Goal: Task Accomplishment & Management: Use online tool/utility

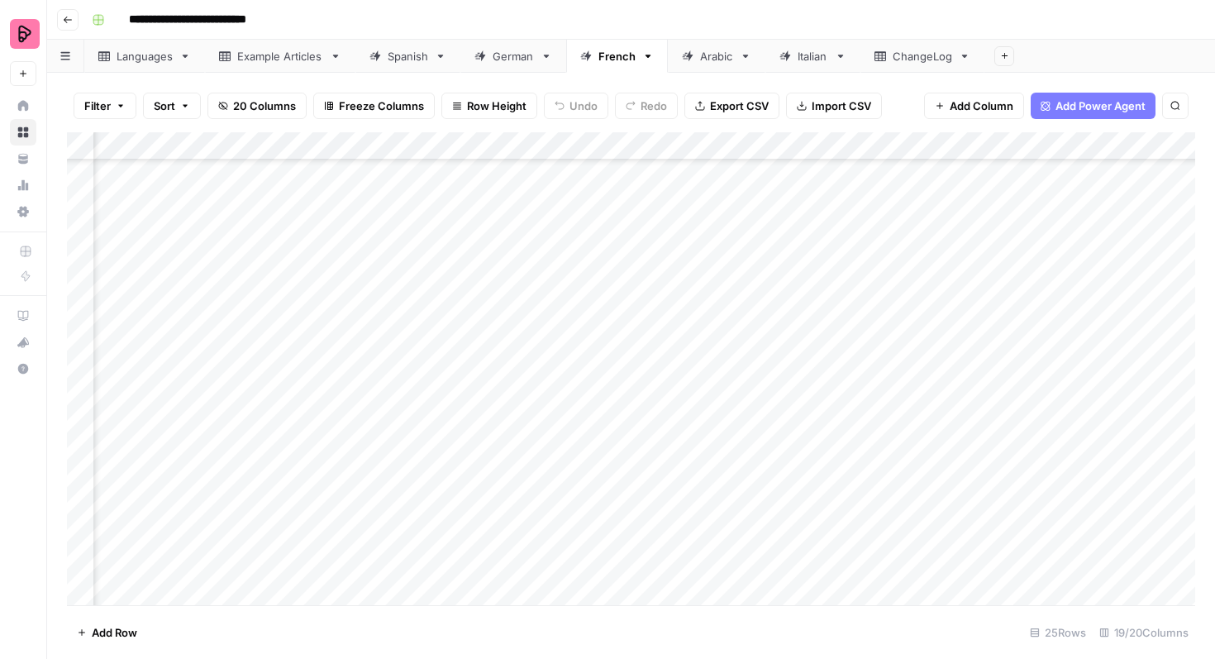
scroll to position [274, 578]
click at [416, 60] on div "Spanish" at bounding box center [408, 56] width 40 height 17
click at [180, 104] on span "button" at bounding box center [185, 106] width 10 height 10
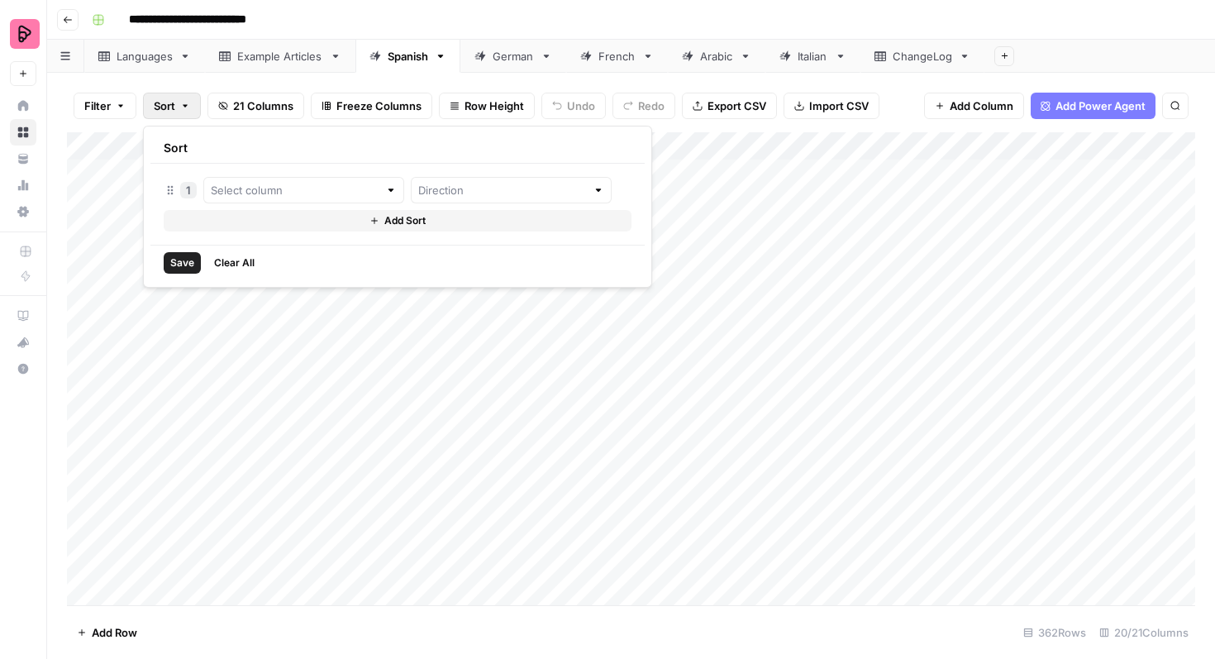
click at [180, 104] on icon "button" at bounding box center [185, 106] width 10 height 10
click at [121, 105] on icon "button" at bounding box center [120, 106] width 5 height 2
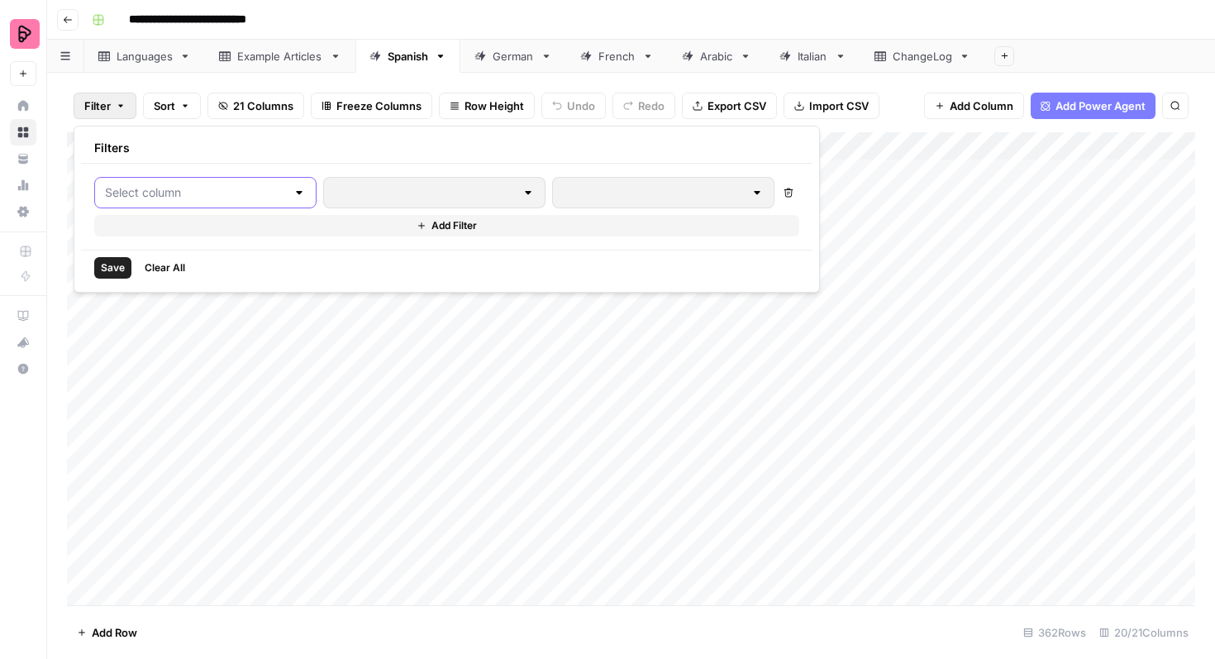
click at [192, 198] on input "text" at bounding box center [195, 192] width 181 height 17
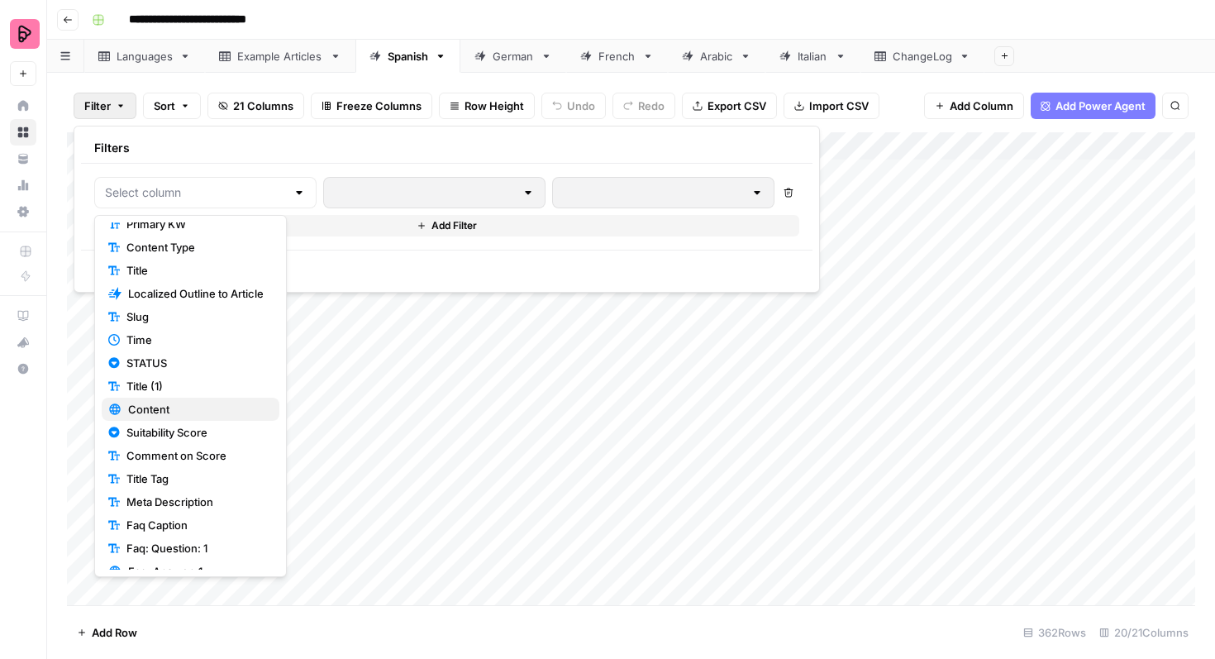
scroll to position [35, 0]
click at [206, 362] on span "STATUS" at bounding box center [196, 361] width 140 height 17
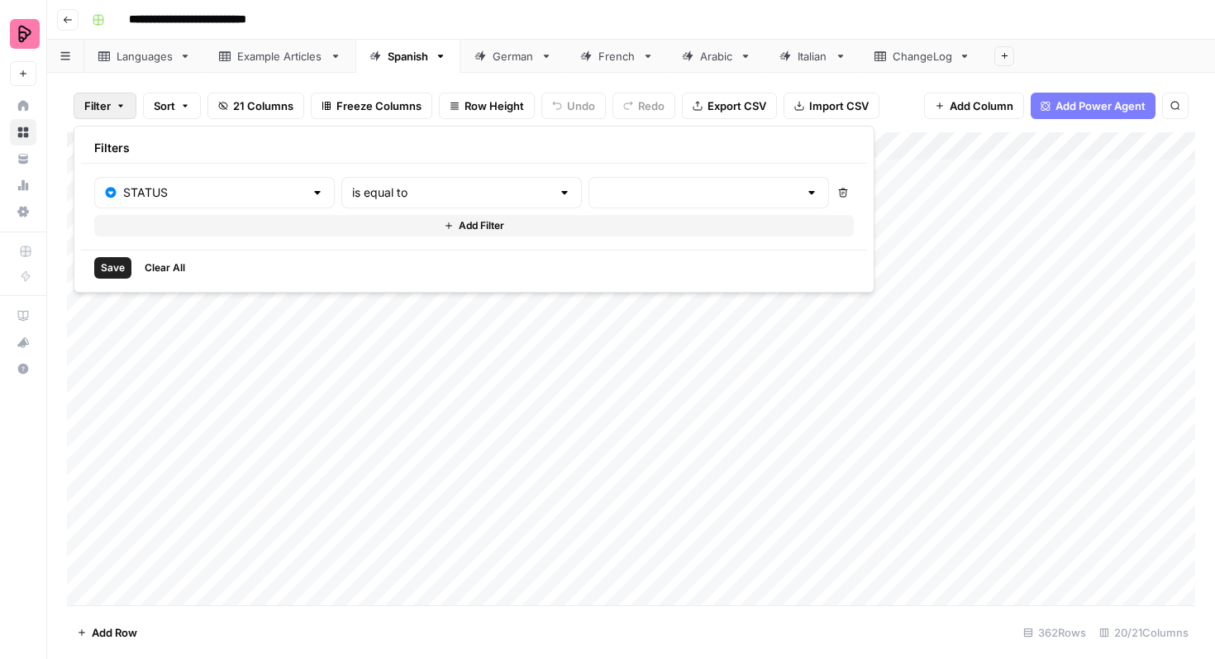
click at [391, 181] on div "is equal to" at bounding box center [461, 192] width 241 height 31
type input "is equal to"
click at [599, 186] on input "text" at bounding box center [698, 192] width 199 height 17
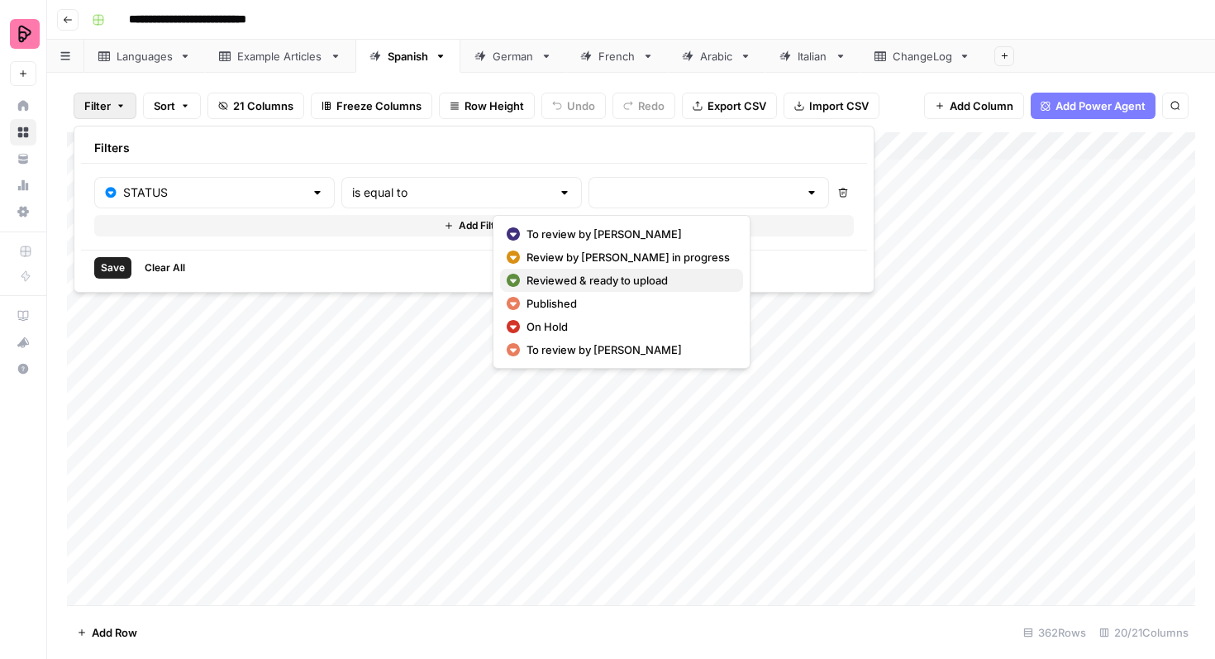
click at [574, 274] on span "Reviewed & ready to upload" at bounding box center [627, 280] width 203 height 17
type input "Reviewed & ready to upload"
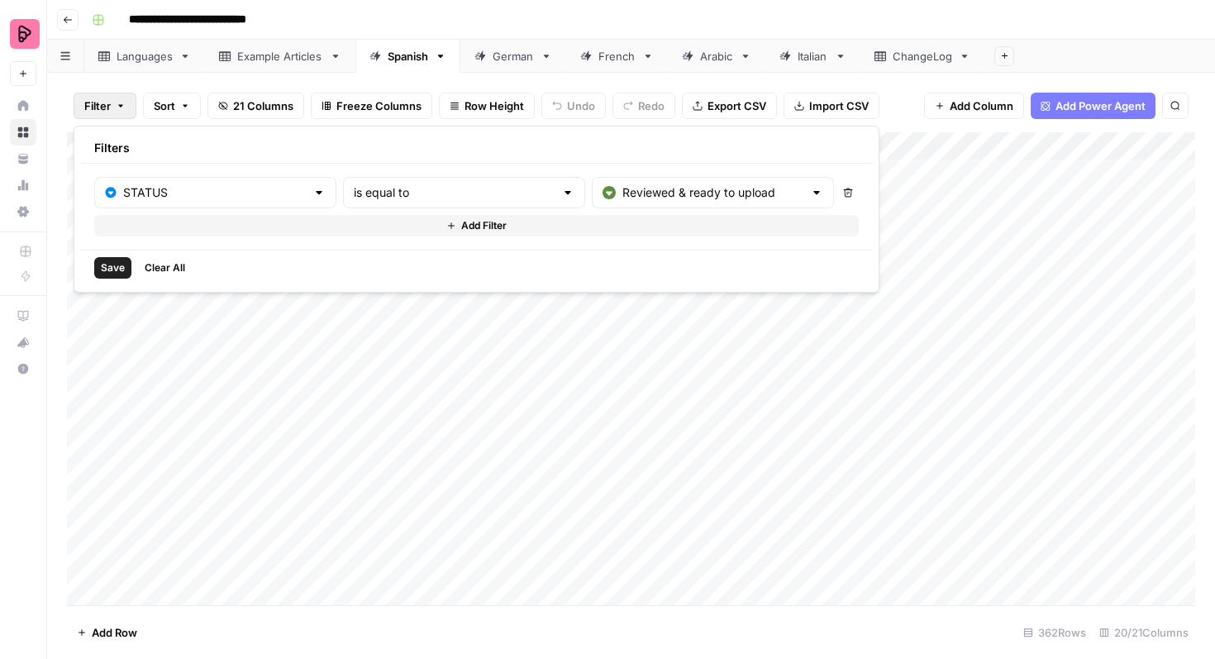
click at [107, 264] on span "Save" at bounding box center [113, 267] width 24 height 15
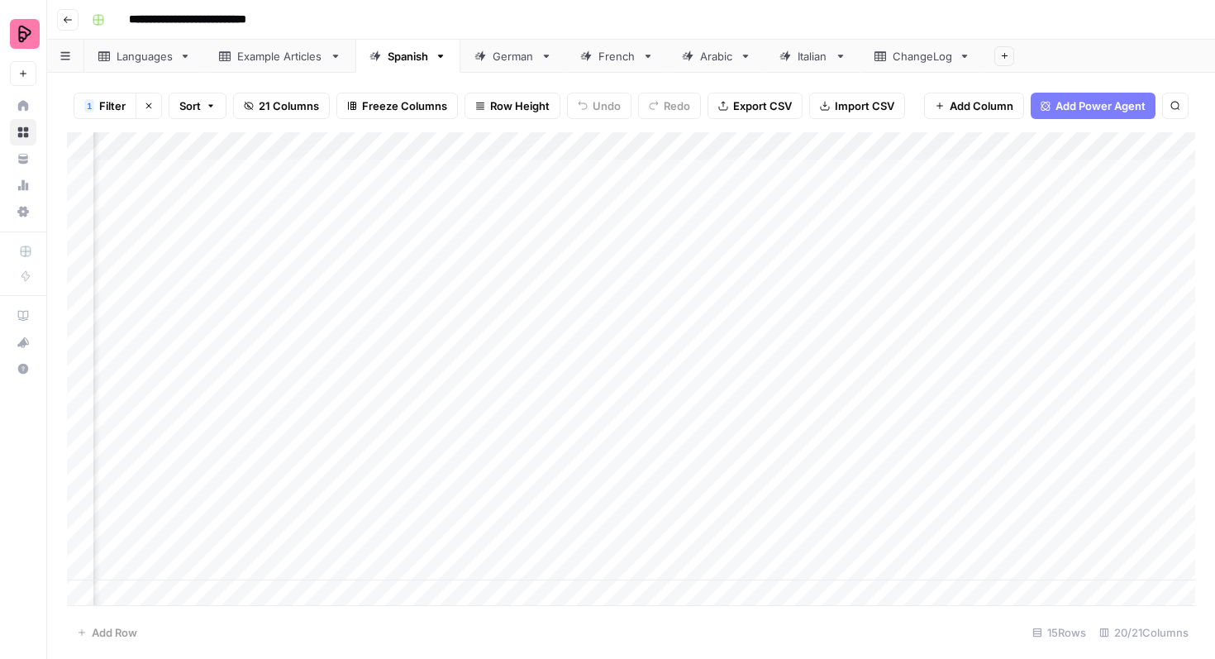
scroll to position [0, 375]
click at [216, 395] on div "Add Column" at bounding box center [631, 368] width 1128 height 473
click at [216, 395] on body "**********" at bounding box center [607, 329] width 1215 height 659
click at [217, 397] on textarea "**********" at bounding box center [227, 399] width 264 height 23
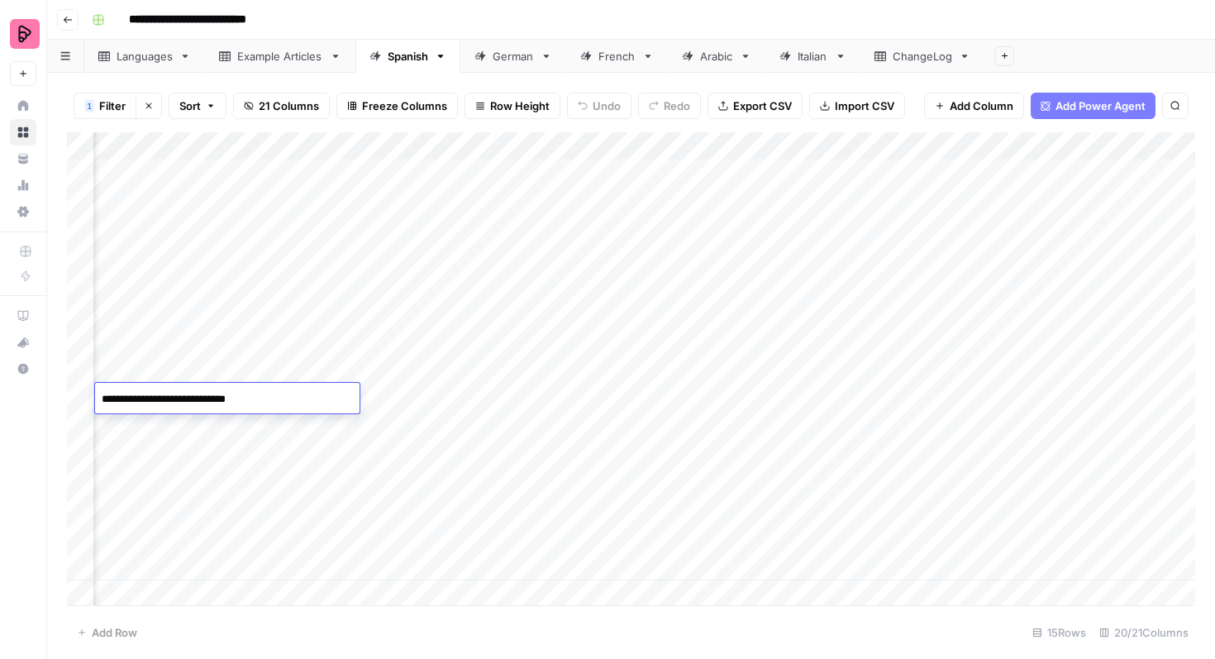
click at [217, 397] on textarea "**********" at bounding box center [227, 399] width 264 height 23
click at [179, 397] on textarea "**********" at bounding box center [227, 399] width 264 height 23
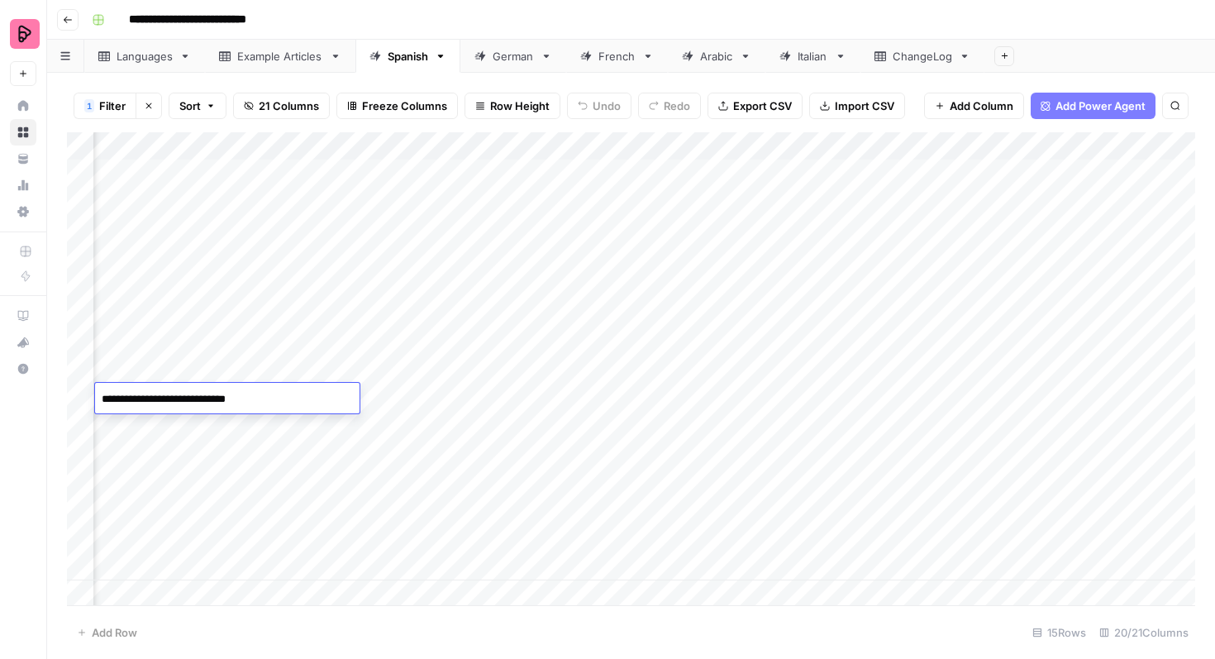
click at [970, 392] on div "Add Column" at bounding box center [631, 368] width 1128 height 473
click at [971, 392] on div "Add Column" at bounding box center [631, 368] width 1128 height 473
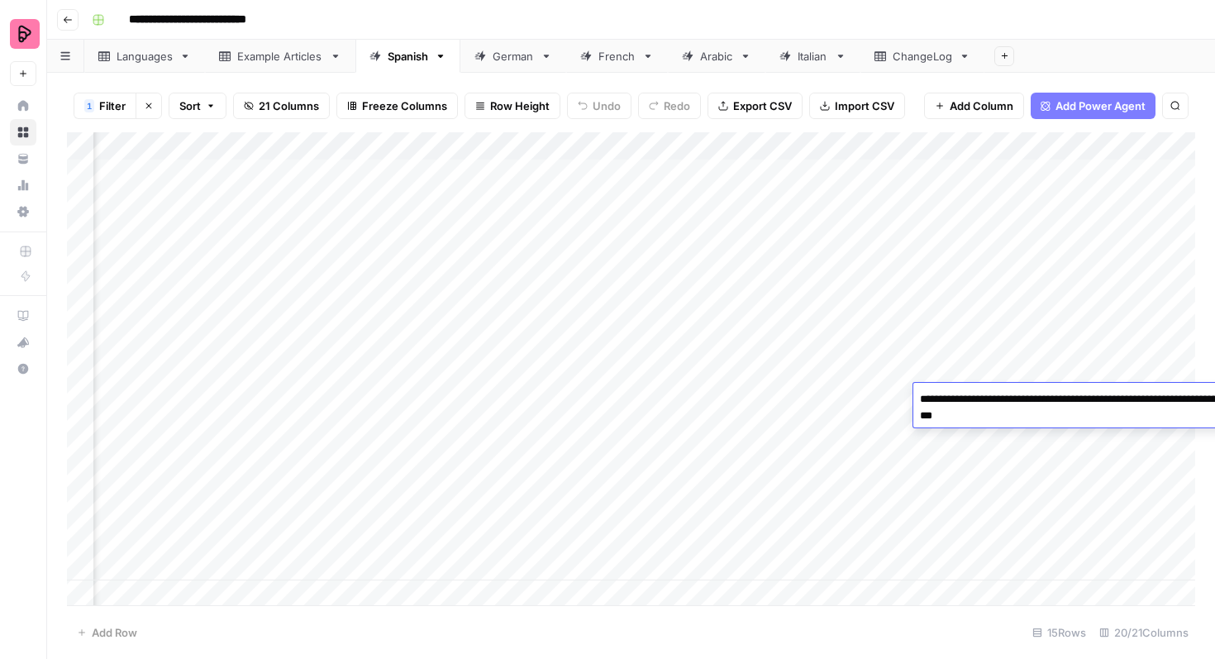
click at [971, 392] on textarea "**********" at bounding box center [1078, 408] width 331 height 40
click at [992, 364] on div "Add Column" at bounding box center [631, 368] width 1128 height 473
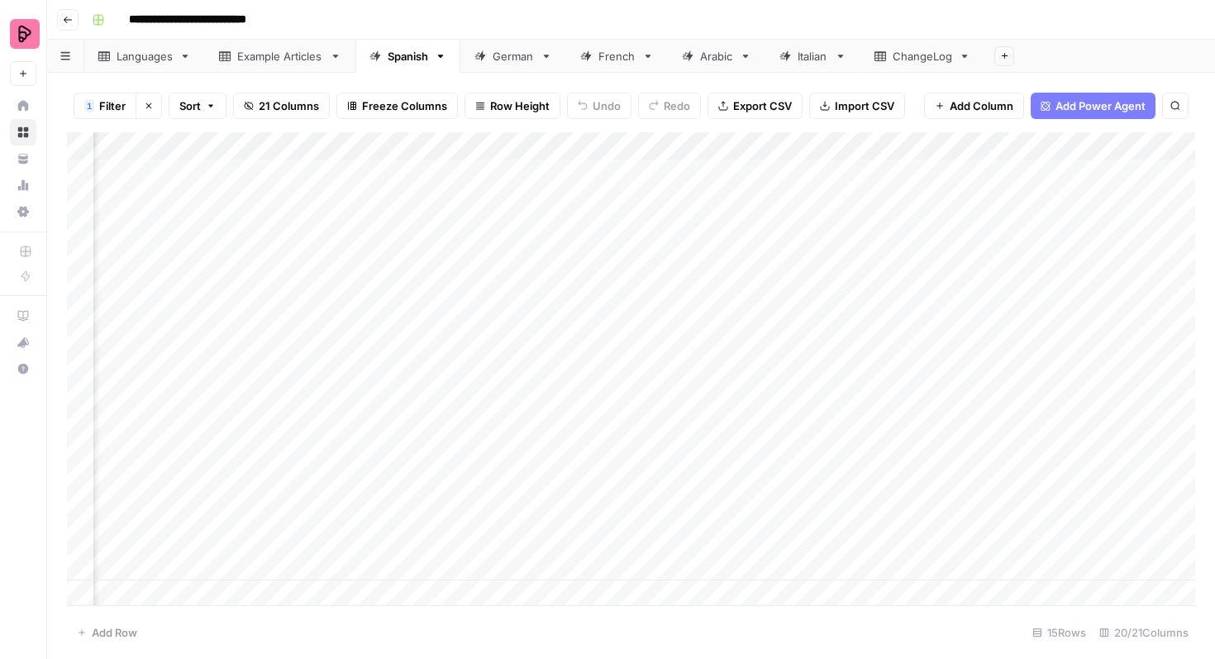
click at [994, 389] on div "Add Column" at bounding box center [631, 368] width 1128 height 473
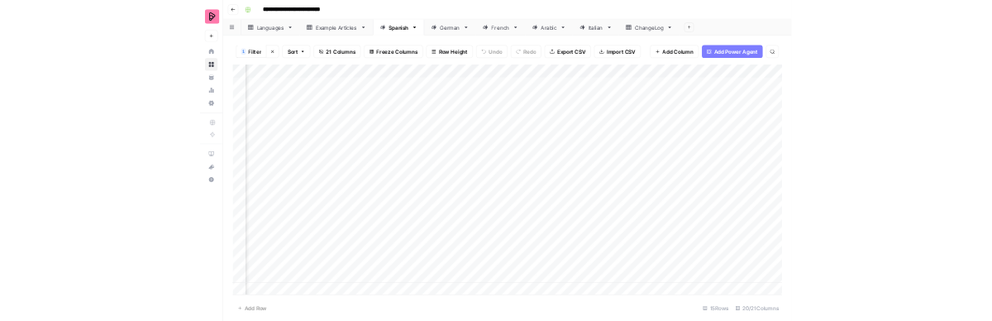
scroll to position [0, 814]
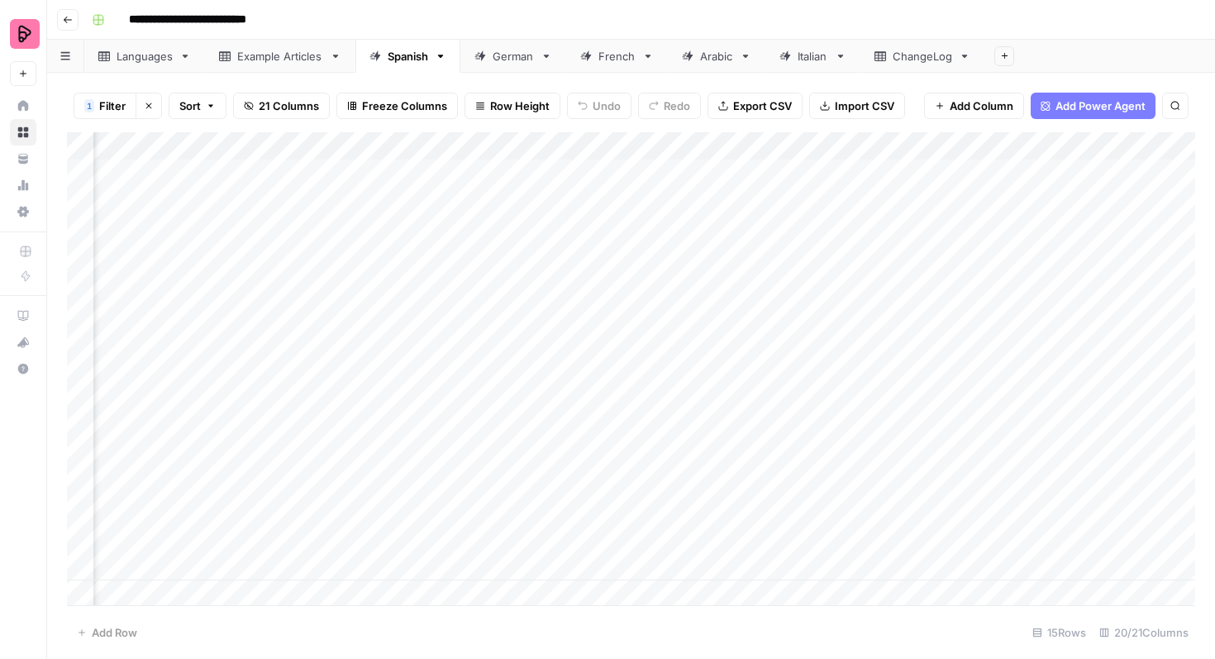
click at [883, 402] on div "Add Column" at bounding box center [631, 368] width 1128 height 473
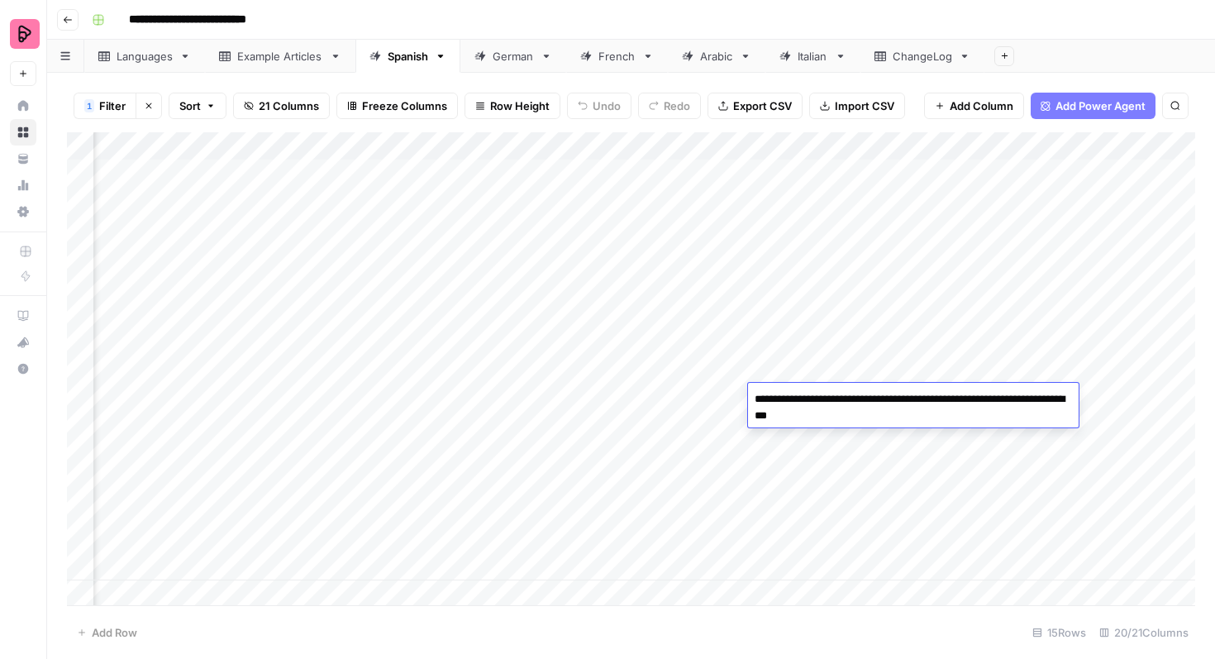
click at [883, 402] on textarea "**********" at bounding box center [913, 408] width 331 height 40
click at [729, 399] on div "Add Column" at bounding box center [631, 368] width 1128 height 473
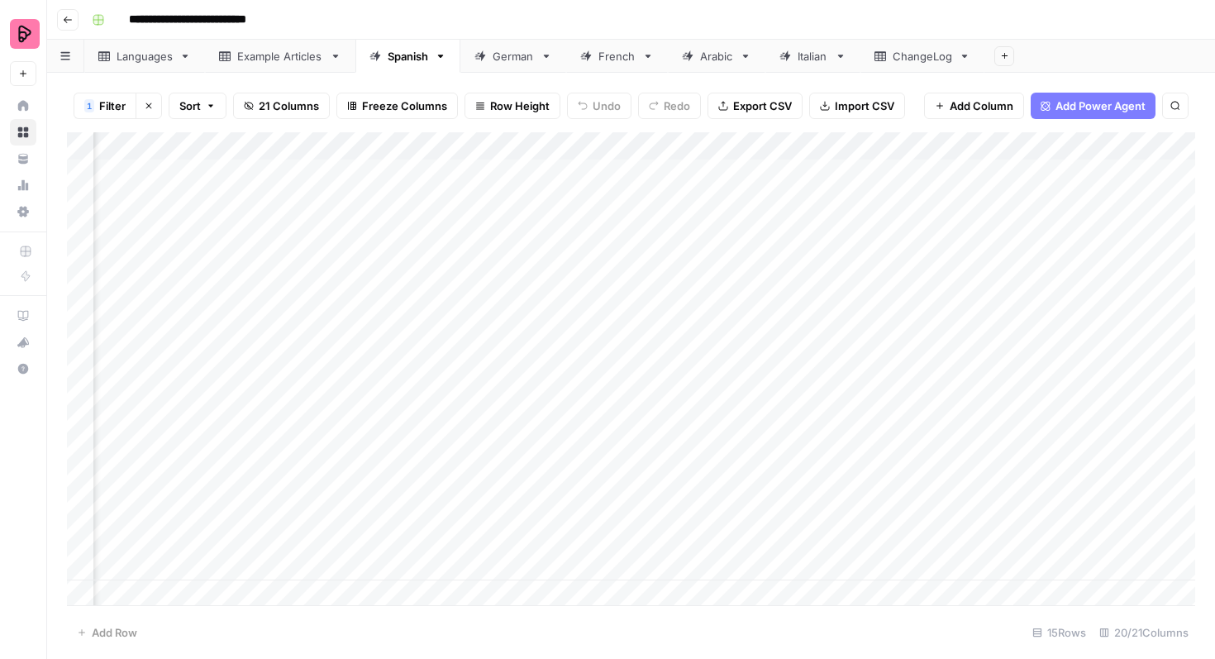
click at [729, 399] on div "Add Column" at bounding box center [631, 368] width 1128 height 473
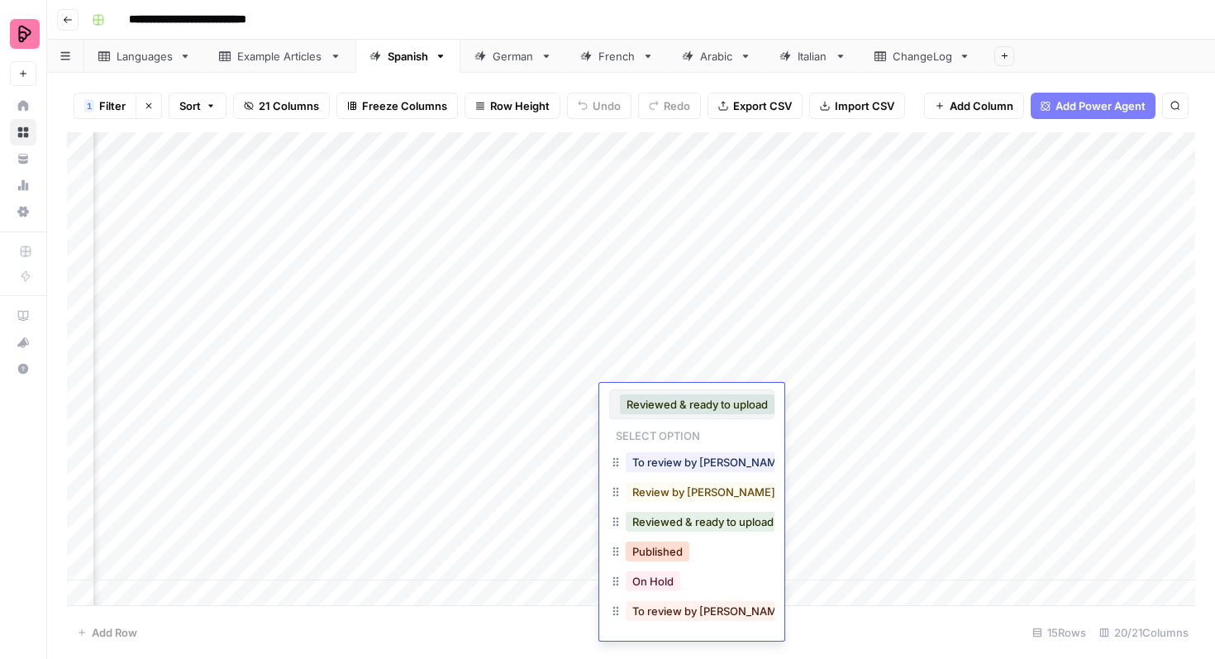
click at [668, 551] on button "Published" at bounding box center [658, 551] width 64 height 20
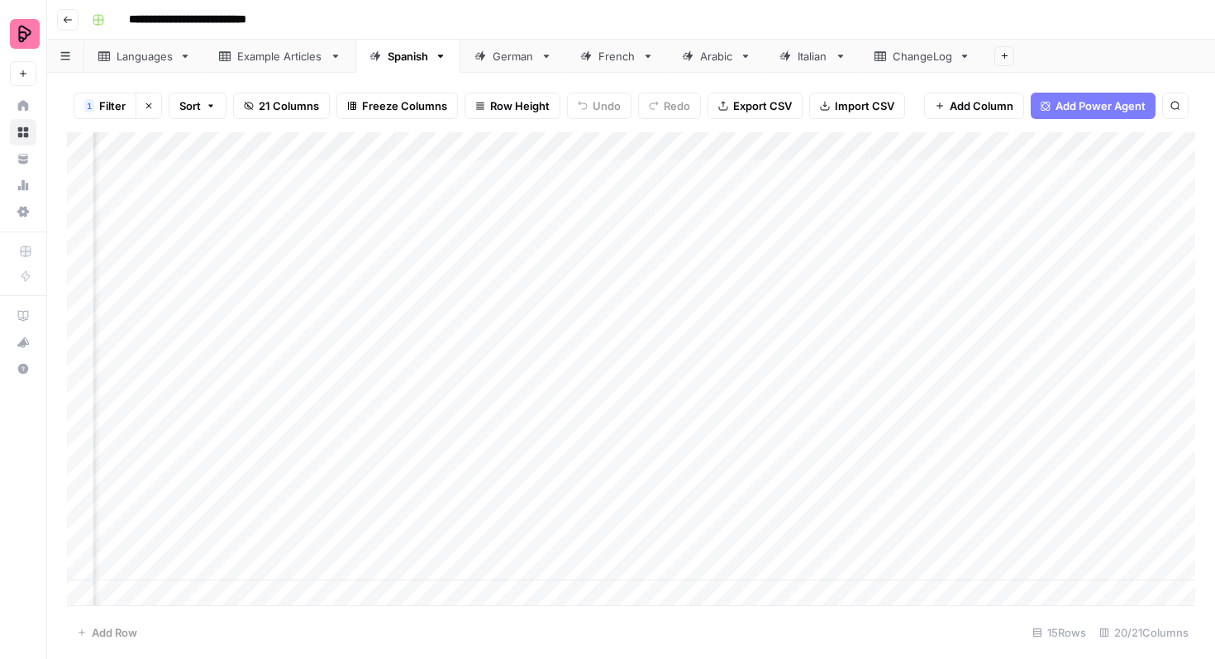
click at [803, 424] on div "Add Column" at bounding box center [631, 368] width 1128 height 473
click at [813, 425] on div "Add Column" at bounding box center [631, 368] width 1128 height 473
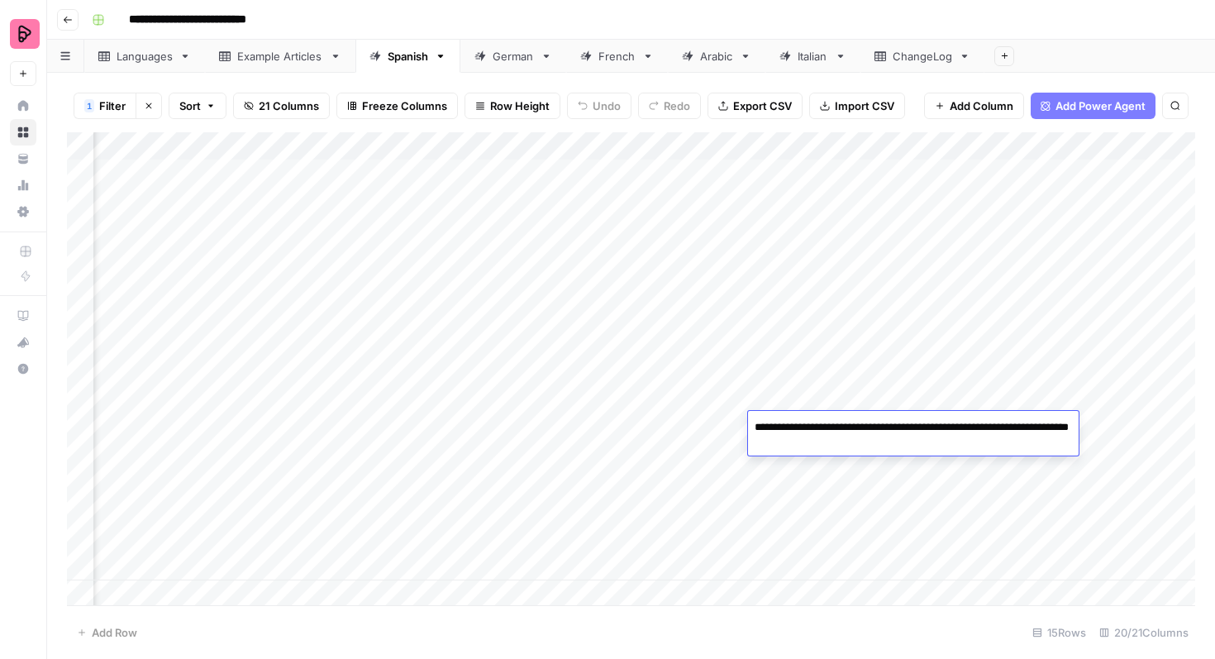
click at [813, 425] on textarea "**********" at bounding box center [913, 436] width 331 height 40
click at [919, 479] on div "Add Column" at bounding box center [631, 368] width 1128 height 473
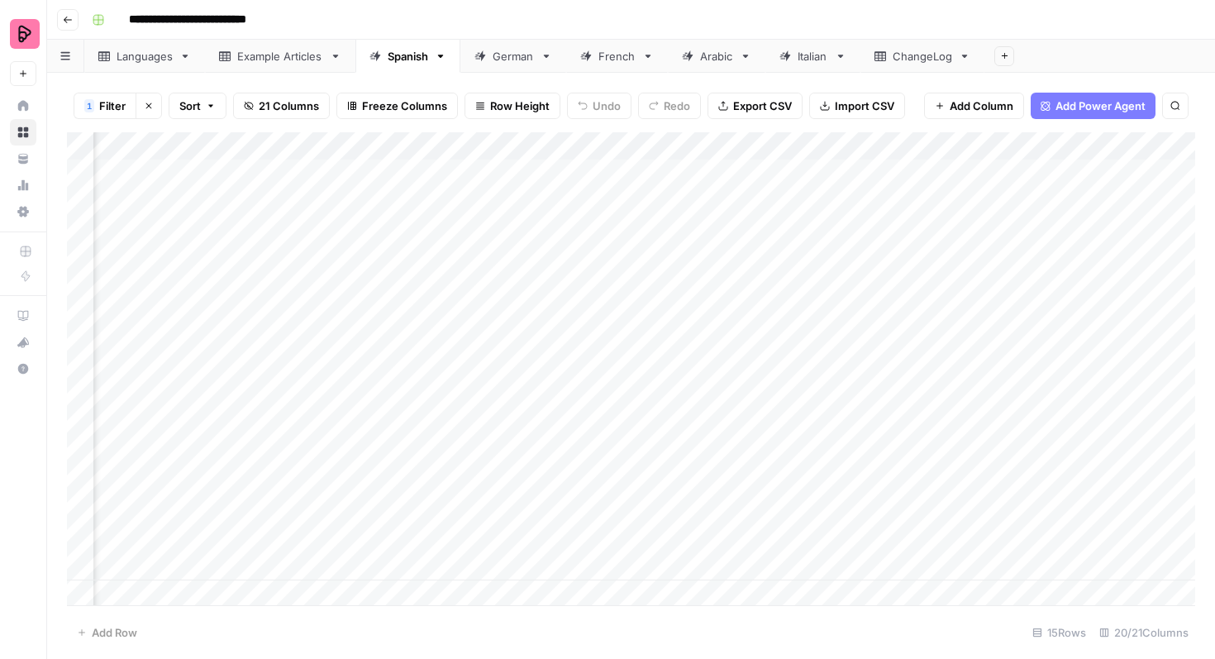
click at [899, 451] on div "Add Column" at bounding box center [631, 368] width 1128 height 473
click at [702, 425] on div "Add Column" at bounding box center [631, 368] width 1128 height 473
click at [685, 426] on div "Add Column" at bounding box center [631, 368] width 1128 height 473
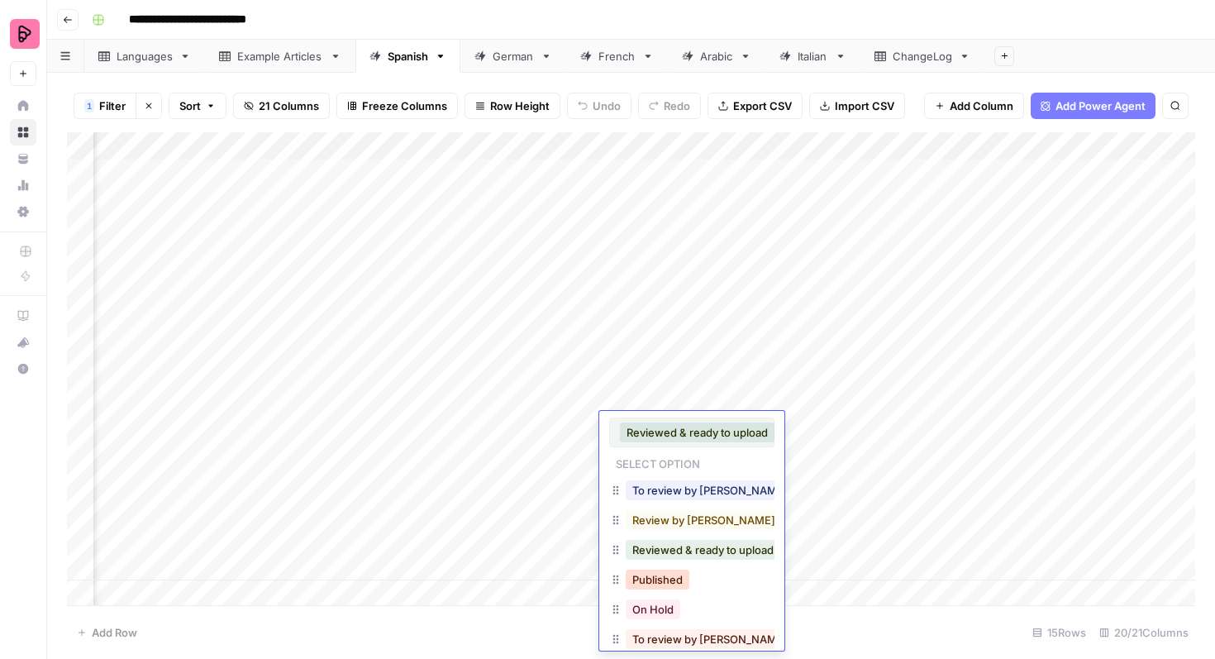
click at [664, 582] on button "Published" at bounding box center [658, 579] width 64 height 20
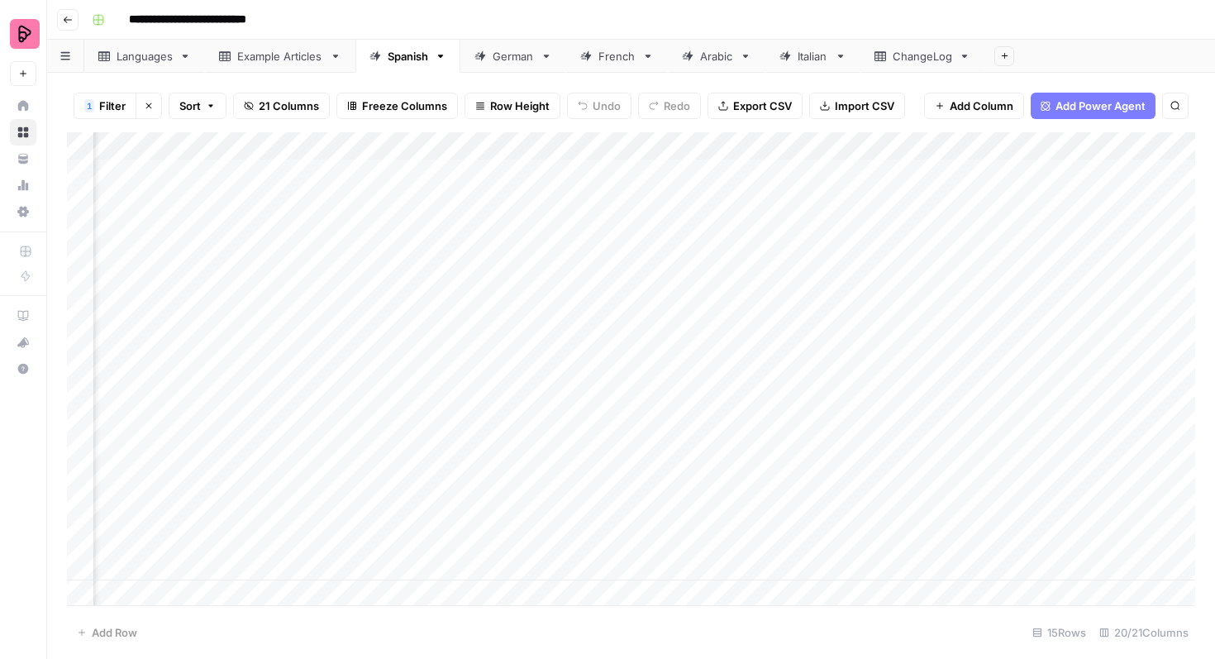
click at [798, 371] on div "Add Column" at bounding box center [631, 368] width 1128 height 473
drag, startPoint x: 826, startPoint y: 387, endPoint x: 752, endPoint y: 375, distance: 75.3
click at [752, 375] on textarea "**********" at bounding box center [913, 380] width 331 height 40
click at [858, 415] on div "Add Column" at bounding box center [631, 368] width 1128 height 473
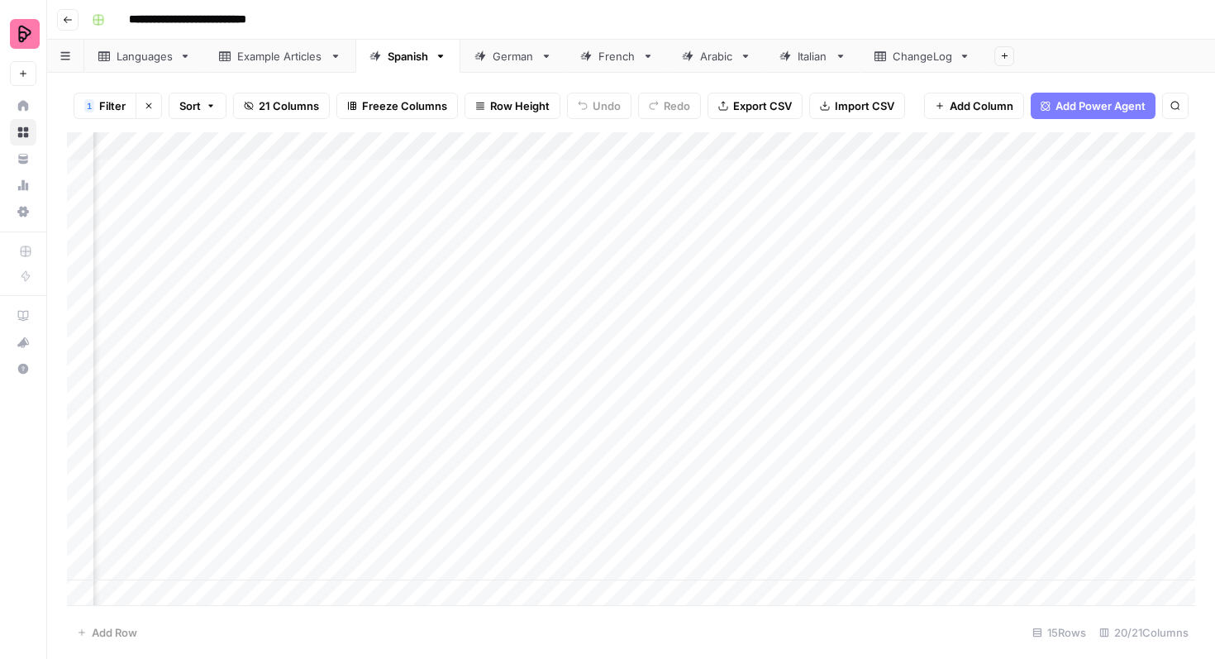
click at [884, 368] on div "Add Column" at bounding box center [631, 368] width 1128 height 473
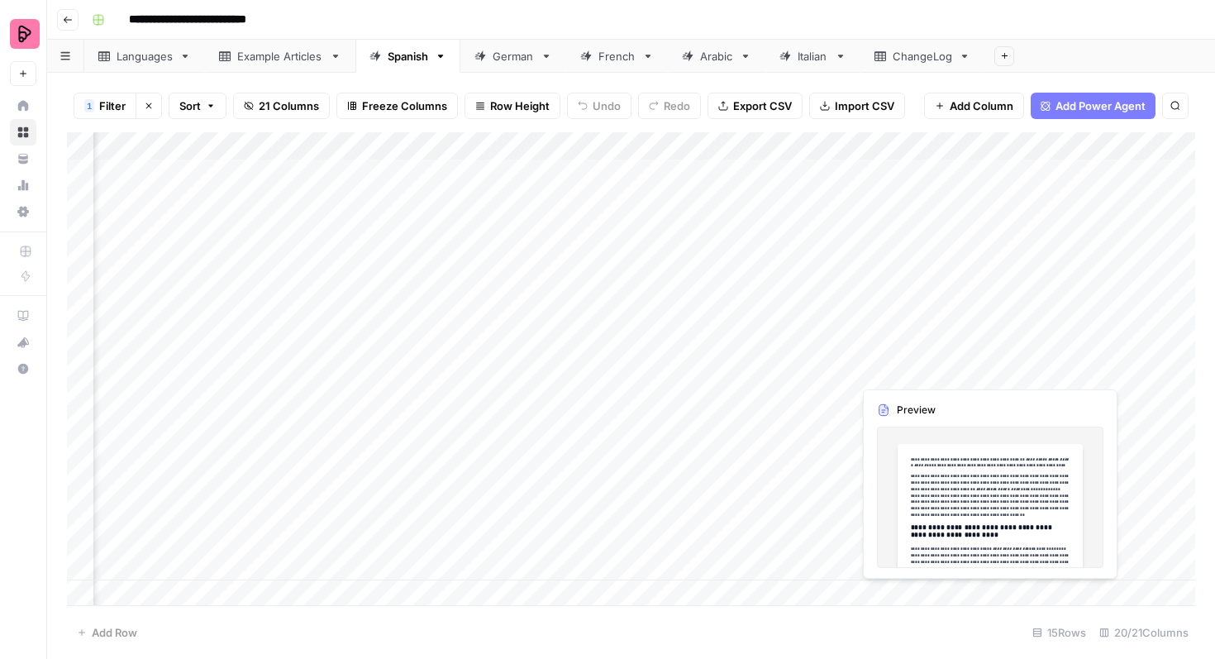
click at [1006, 369] on div "Add Column" at bounding box center [631, 368] width 1128 height 473
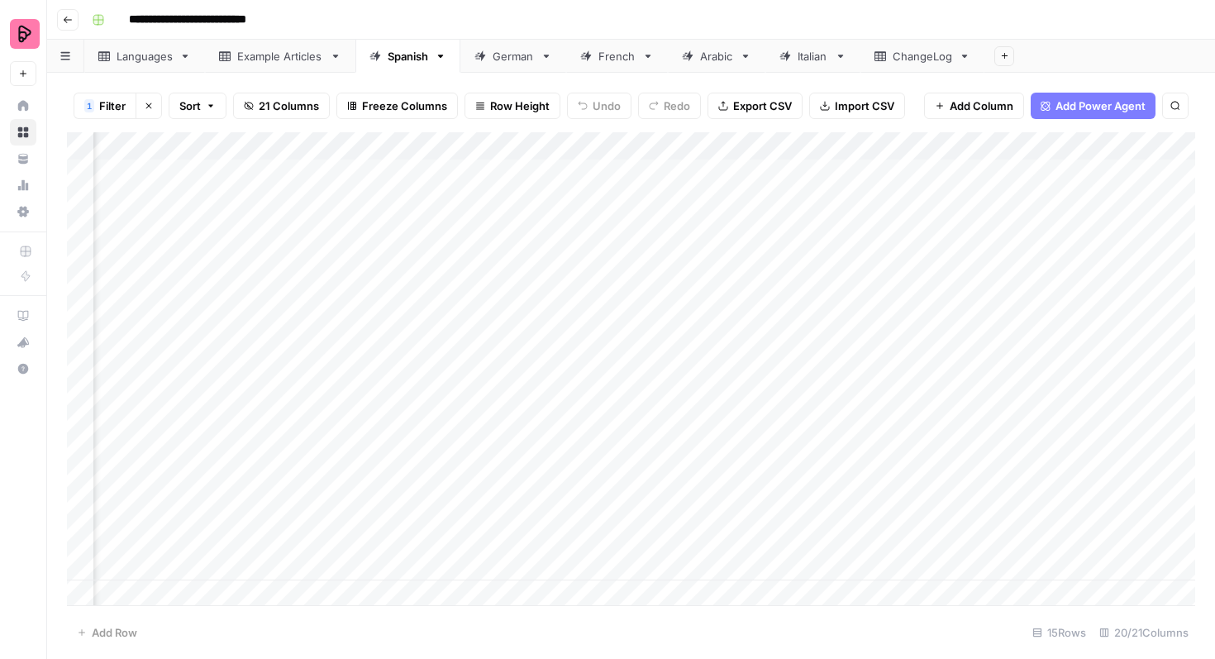
click at [708, 367] on div "Add Column" at bounding box center [631, 368] width 1128 height 473
click at [695, 370] on div "Add Column" at bounding box center [631, 368] width 1128 height 473
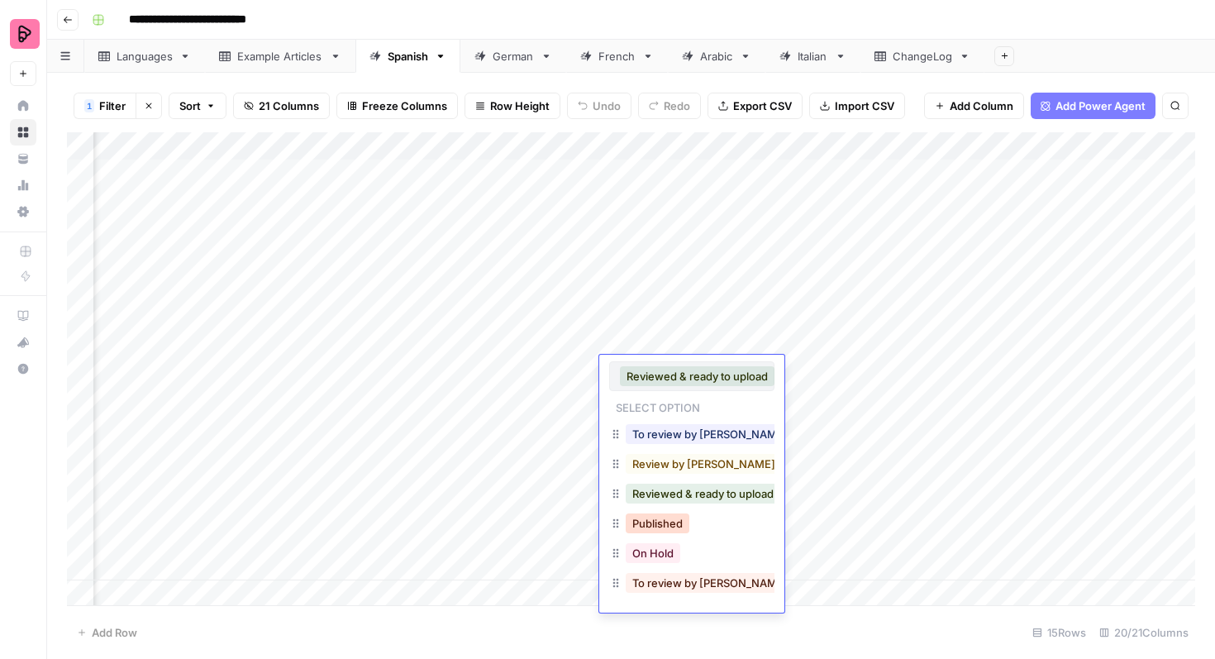
click at [657, 517] on button "Published" at bounding box center [658, 523] width 64 height 20
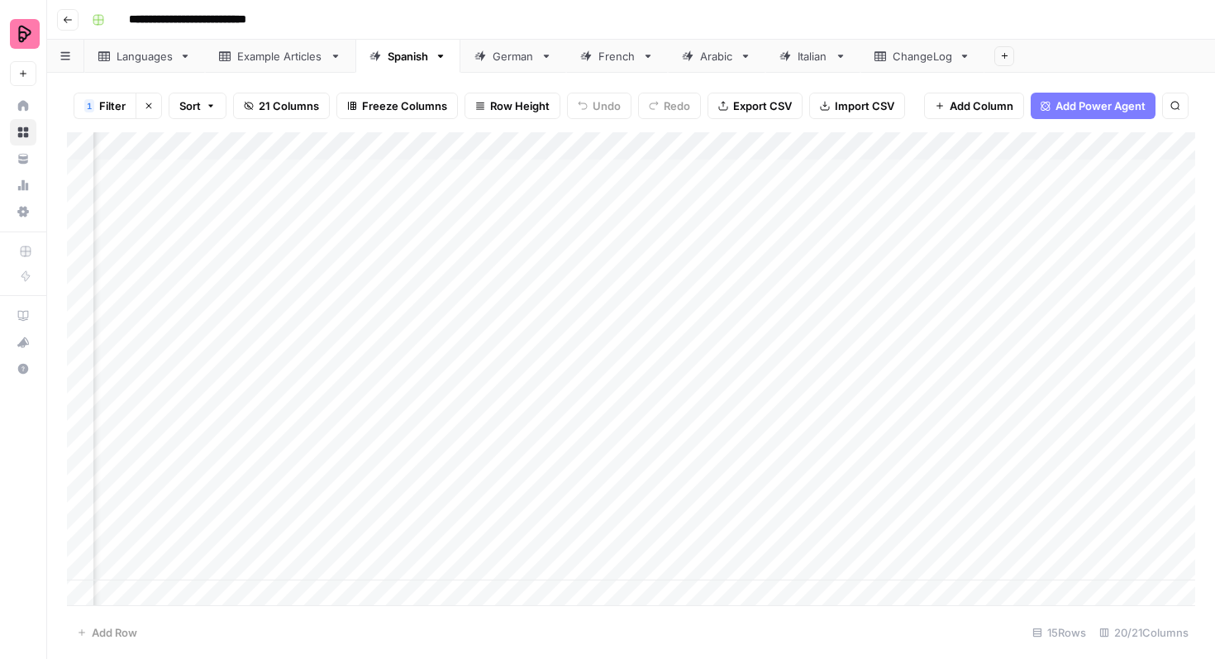
click at [835, 171] on div "Add Column" at bounding box center [631, 368] width 1128 height 473
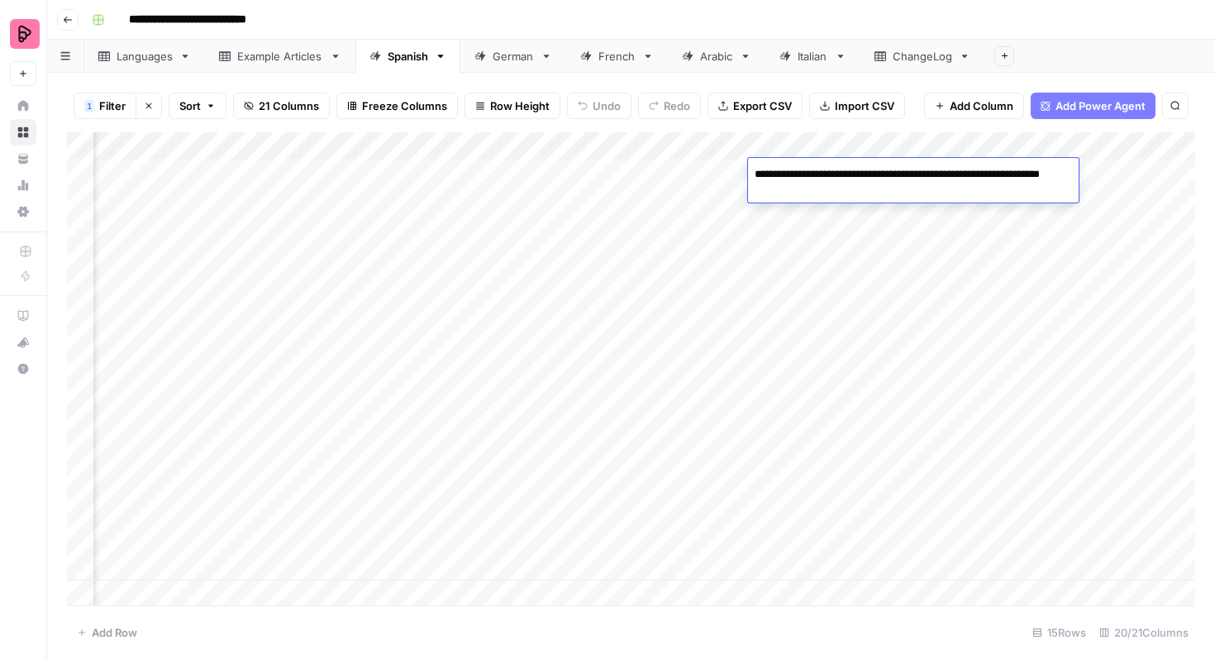
click at [835, 171] on textarea "**********" at bounding box center [913, 183] width 331 height 40
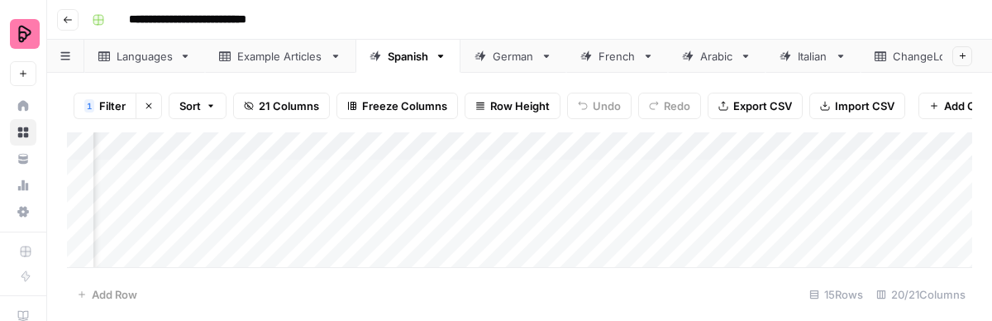
click at [715, 24] on div "**********" at bounding box center [530, 20] width 890 height 26
type input "**********"
click at [923, 152] on div "**********" at bounding box center [827, 153] width 241 height 20
click at [938, 152] on icon "Close Search" at bounding box center [939, 153] width 6 height 6
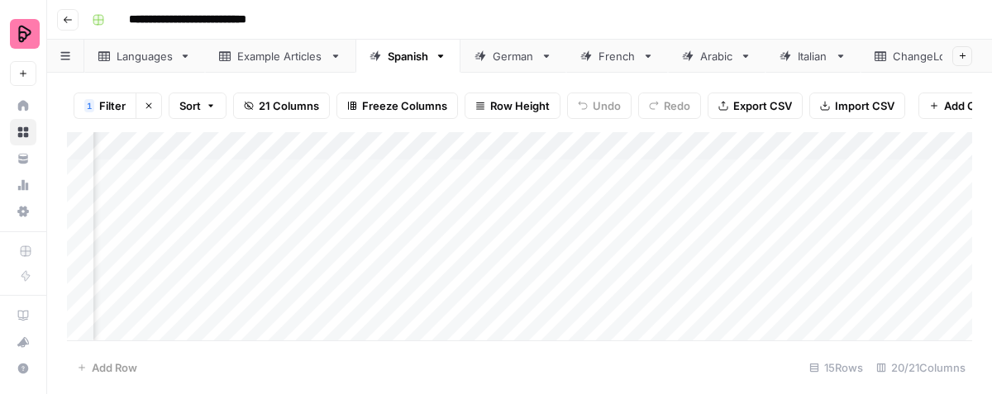
scroll to position [0, 813]
click at [826, 264] on div "Add Column" at bounding box center [519, 236] width 905 height 208
click at [826, 260] on div "Add Column" at bounding box center [519, 236] width 905 height 208
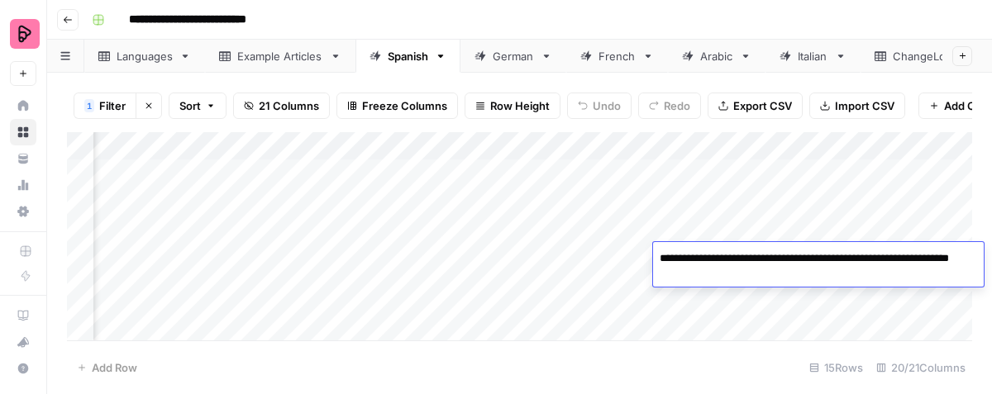
click at [842, 218] on div "Add Column" at bounding box center [519, 236] width 905 height 208
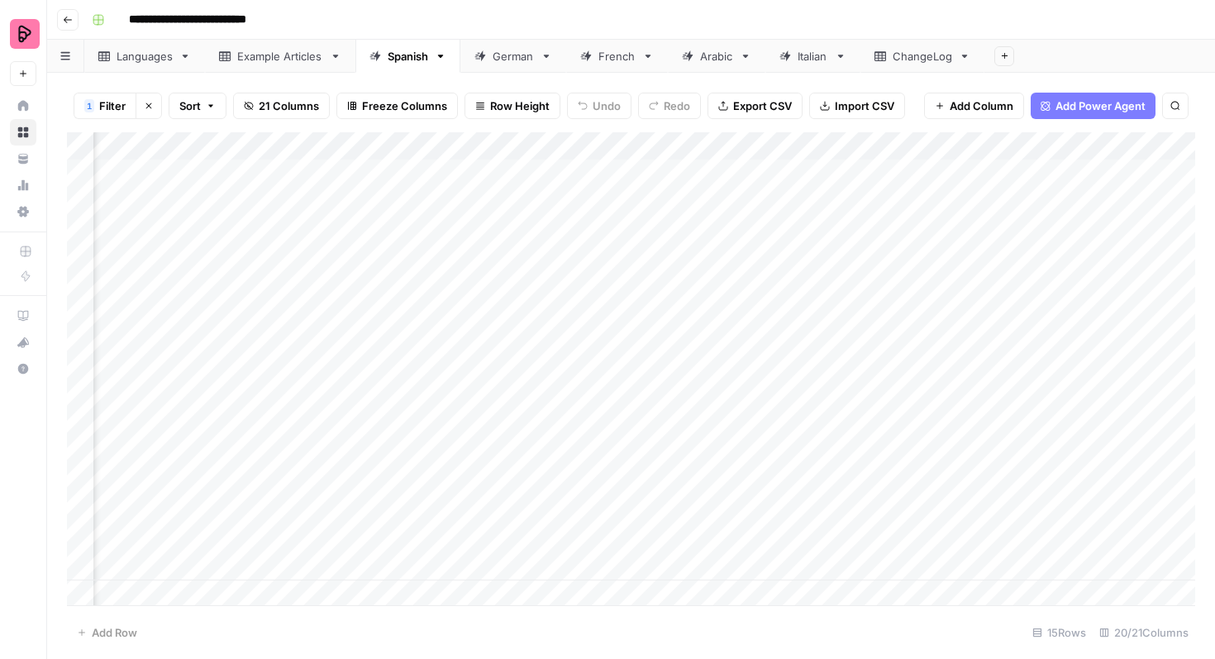
click at [858, 175] on div "Add Column" at bounding box center [631, 368] width 1128 height 473
click at [886, 245] on div "Add Column" at bounding box center [631, 368] width 1128 height 473
click at [886, 175] on div "Add Column" at bounding box center [631, 368] width 1128 height 473
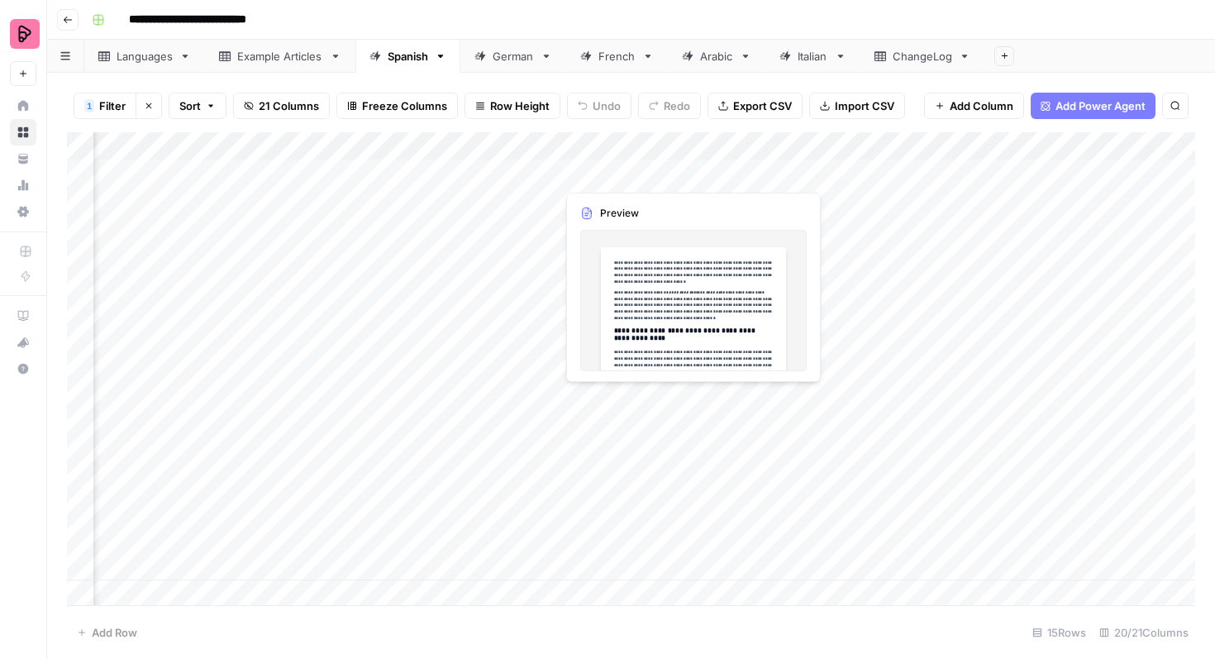
click at [608, 175] on div "Add Column" at bounding box center [631, 368] width 1128 height 473
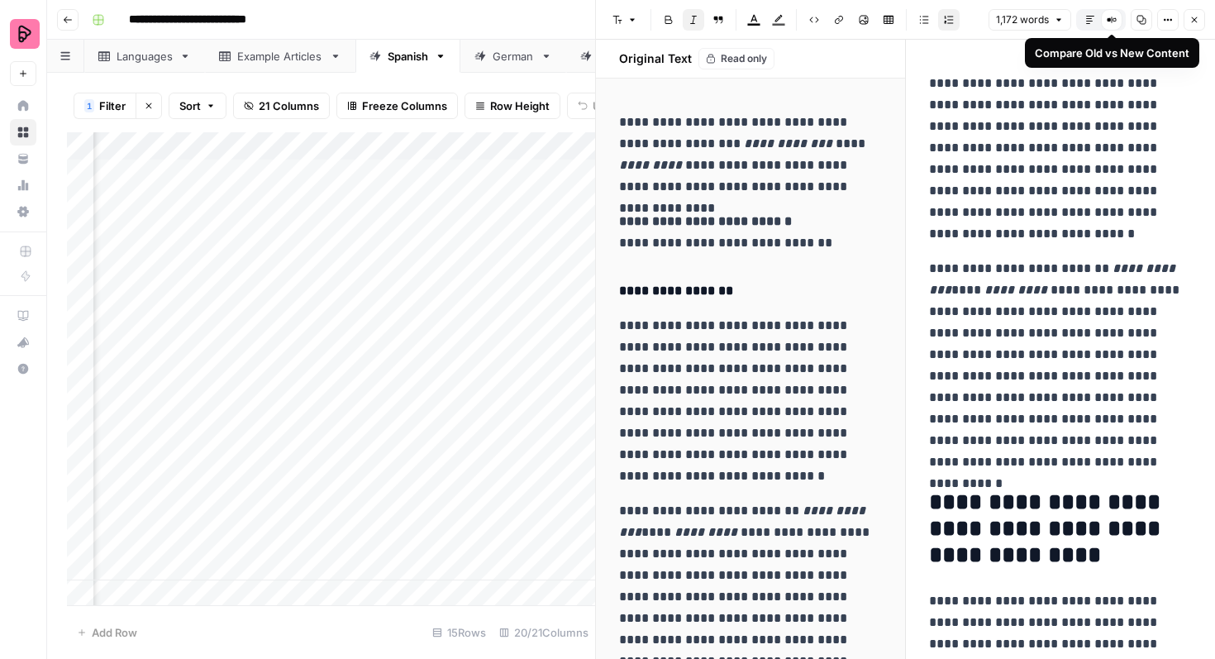
click at [1113, 21] on icon at bounding box center [1114, 19] width 2 height 2
click at [1088, 20] on icon "button" at bounding box center [1090, 20] width 10 height 10
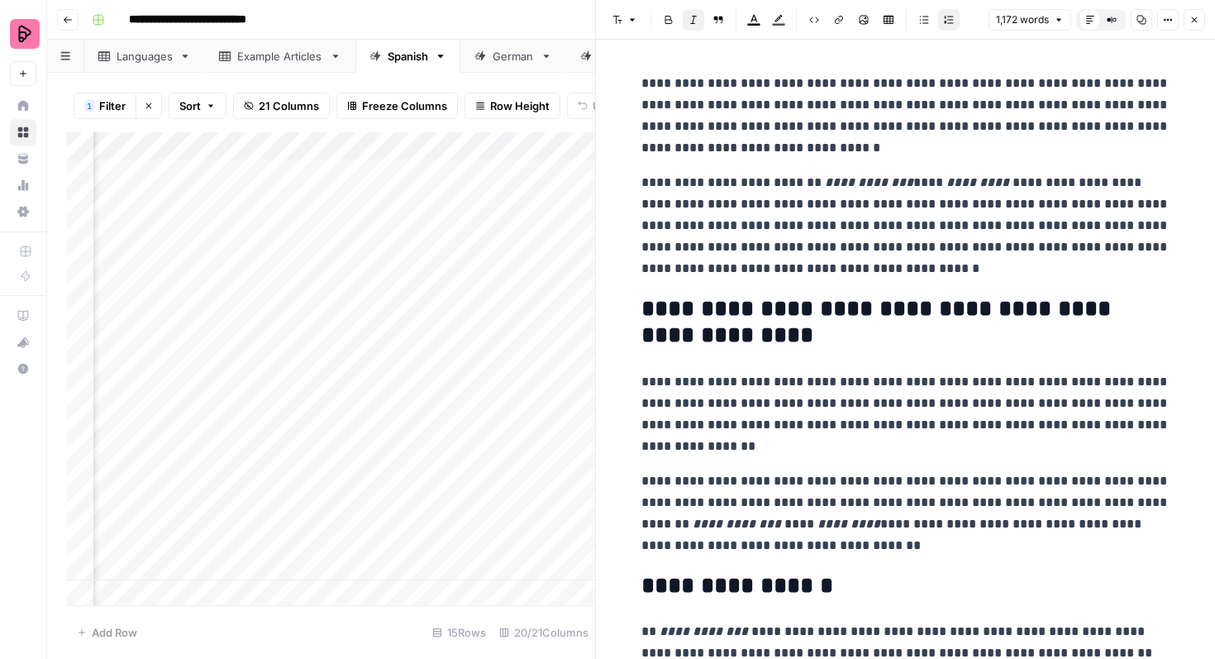
drag, startPoint x: 1187, startPoint y: 23, endPoint x: 1166, endPoint y: 5, distance: 27.5
click at [1186, 23] on button "Close" at bounding box center [1193, 19] width 21 height 21
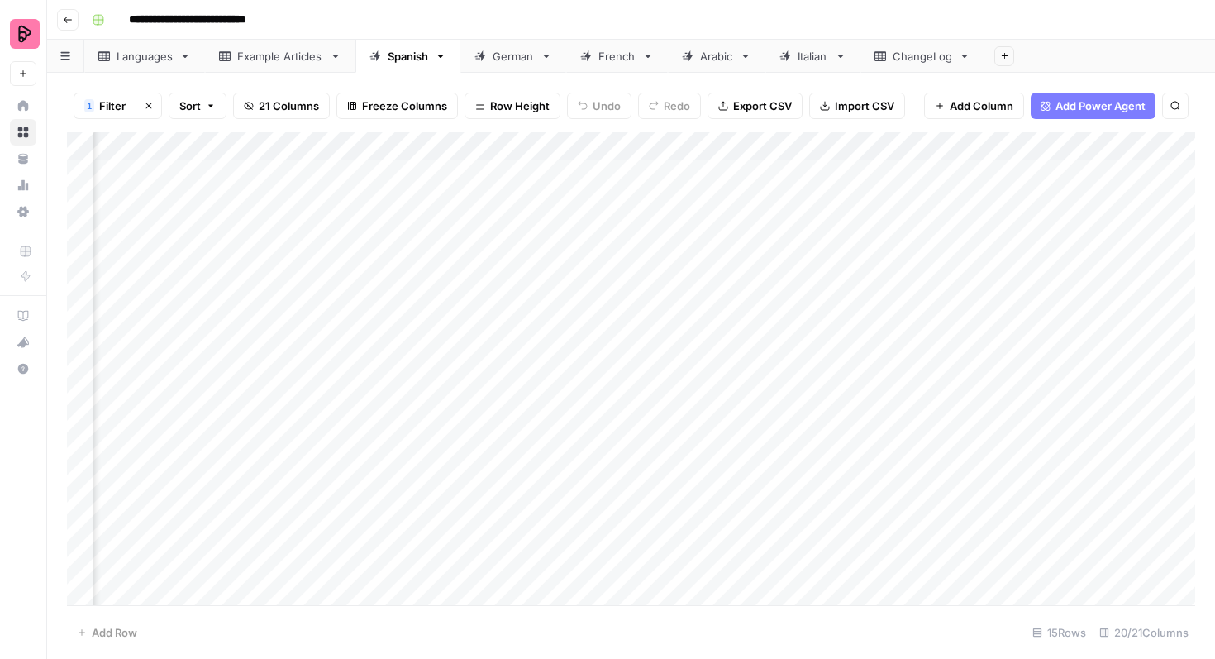
click at [464, 175] on div "Add Column" at bounding box center [631, 368] width 1128 height 473
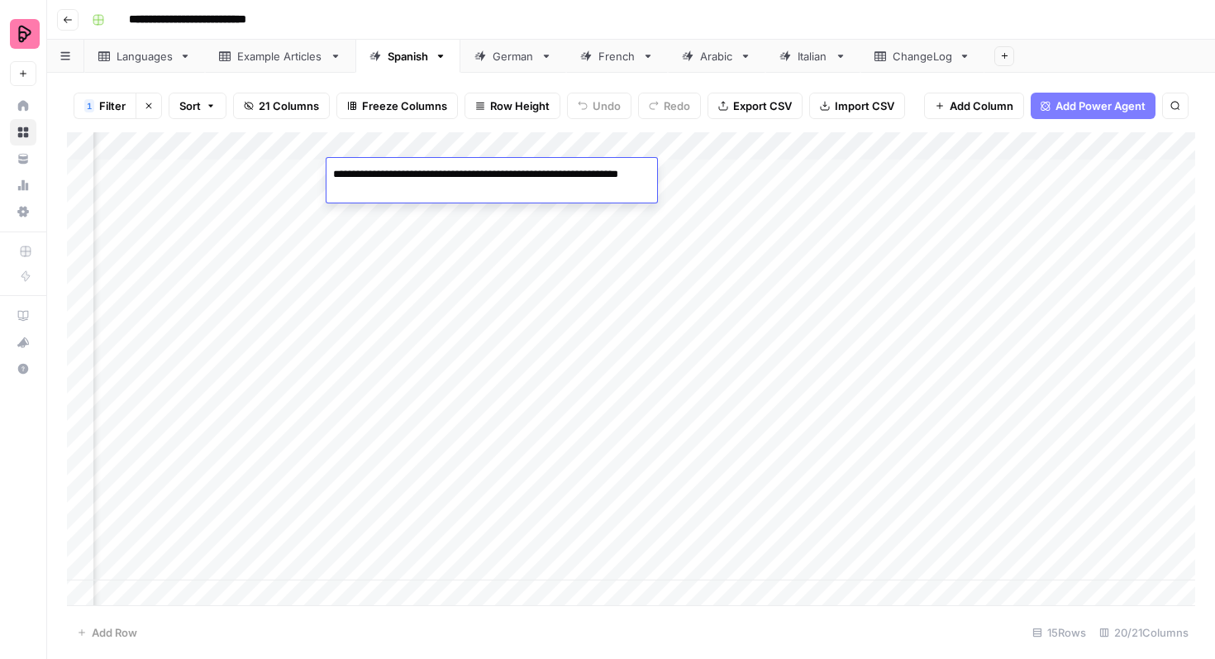
click at [464, 175] on textarea "**********" at bounding box center [491, 183] width 331 height 40
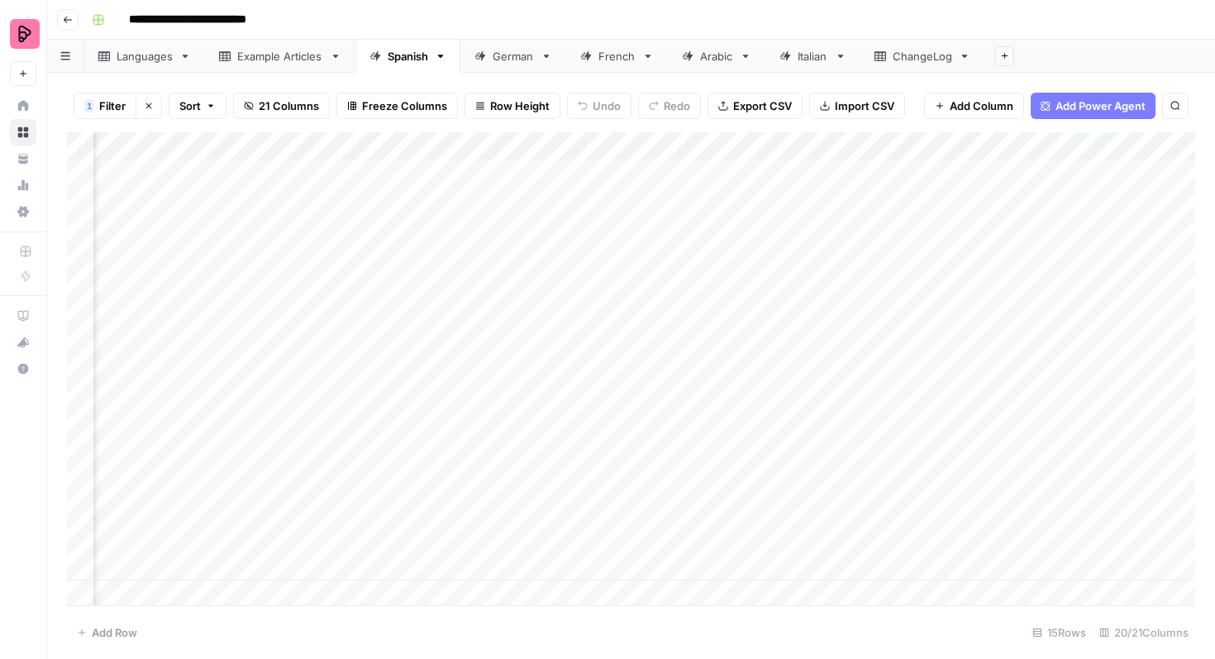
click at [464, 211] on div "Add Column" at bounding box center [631, 368] width 1128 height 473
click at [463, 175] on div "Add Column" at bounding box center [631, 368] width 1128 height 473
click at [583, 170] on div "Add Column" at bounding box center [631, 368] width 1128 height 473
click at [609, 175] on div "Add Column" at bounding box center [631, 368] width 1128 height 473
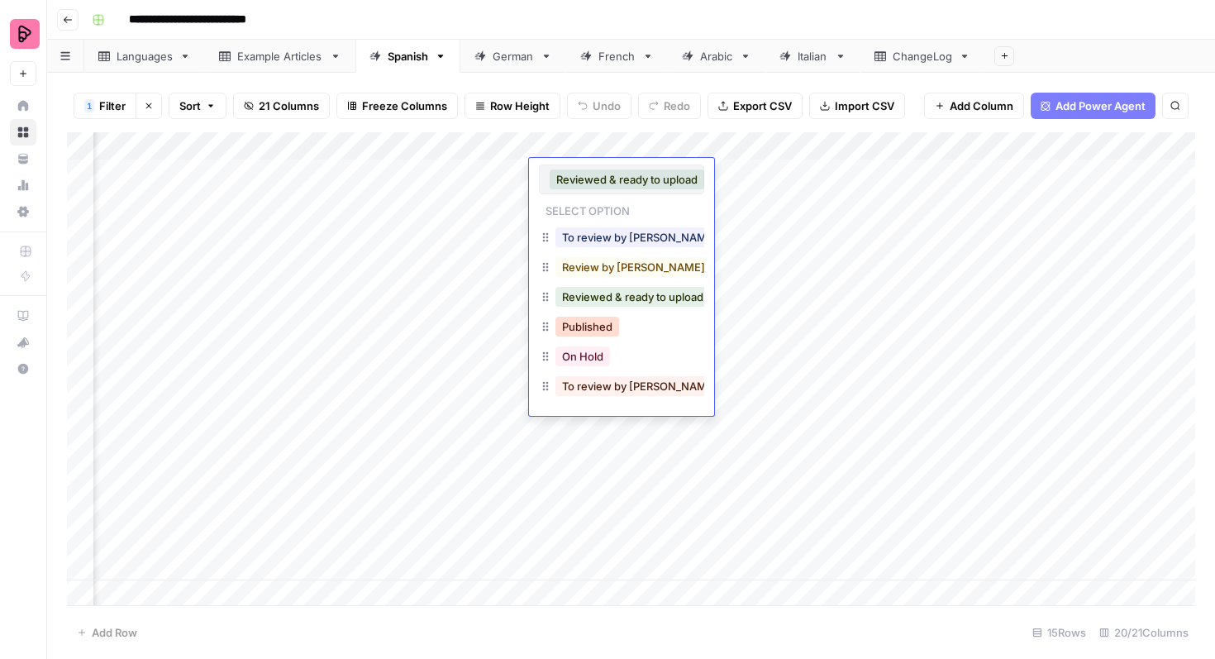
click at [583, 324] on button "Published" at bounding box center [587, 327] width 64 height 20
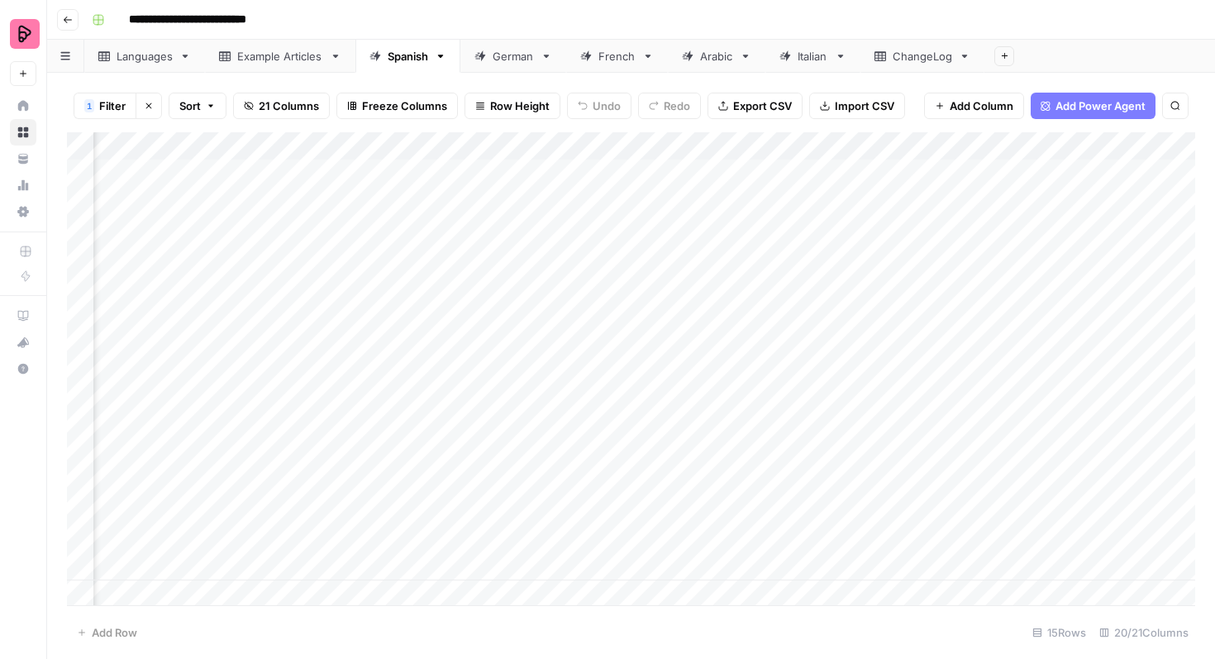
scroll to position [0, 993]
click at [688, 203] on div "Add Column" at bounding box center [631, 368] width 1128 height 473
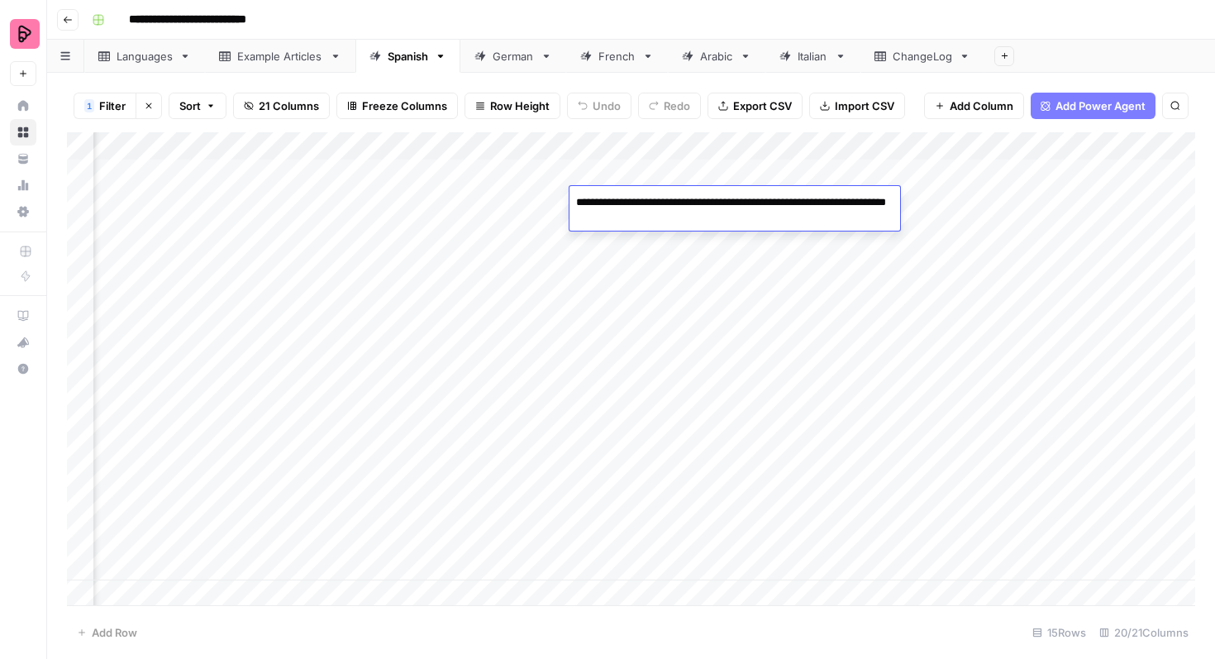
drag, startPoint x: 700, startPoint y: 220, endPoint x: 571, endPoint y: 202, distance: 130.2
click at [571, 202] on textarea "**********" at bounding box center [734, 211] width 331 height 40
click at [735, 252] on div "Add Column" at bounding box center [631, 368] width 1128 height 473
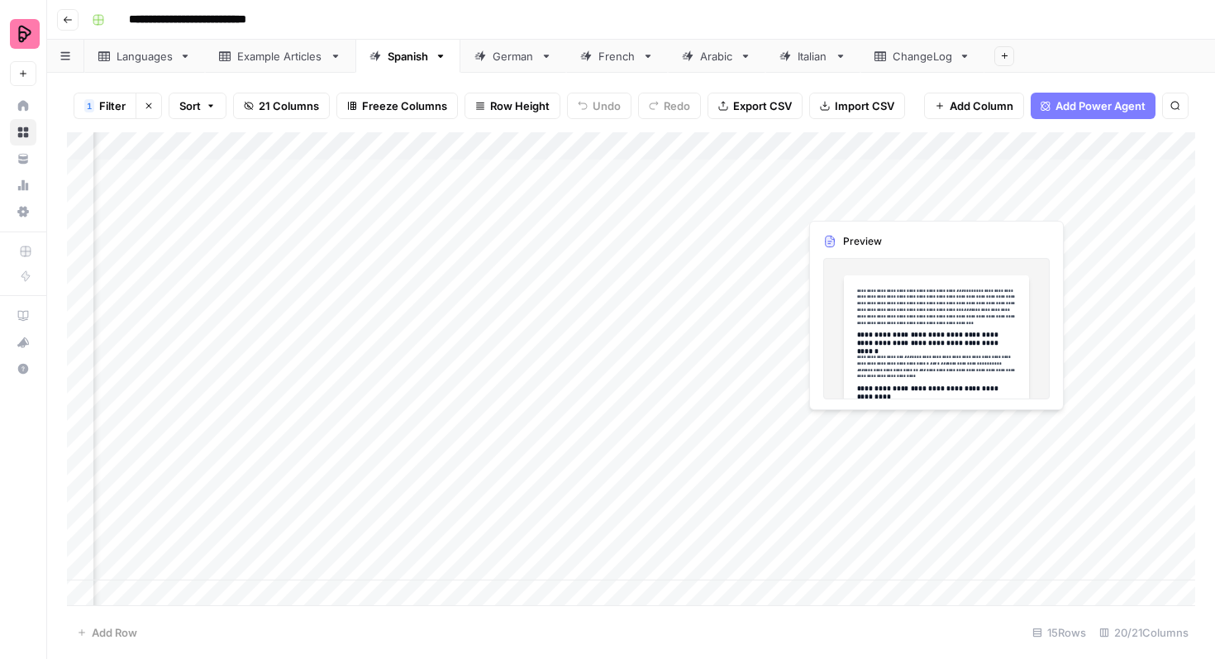
click at [834, 199] on div "Add Column" at bounding box center [631, 368] width 1128 height 473
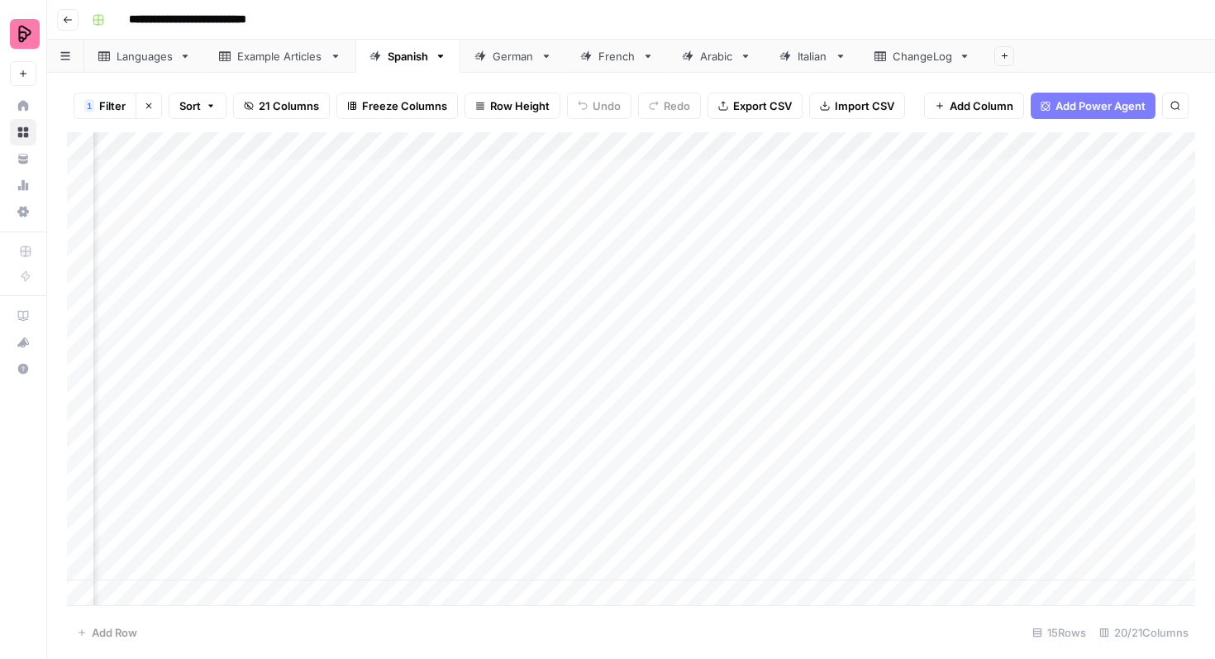
click at [145, 111] on button "Clear filters" at bounding box center [149, 106] width 26 height 26
click at [718, 272] on div "Add Column" at bounding box center [631, 368] width 1128 height 473
click at [789, 378] on div "Add Column" at bounding box center [631, 368] width 1128 height 473
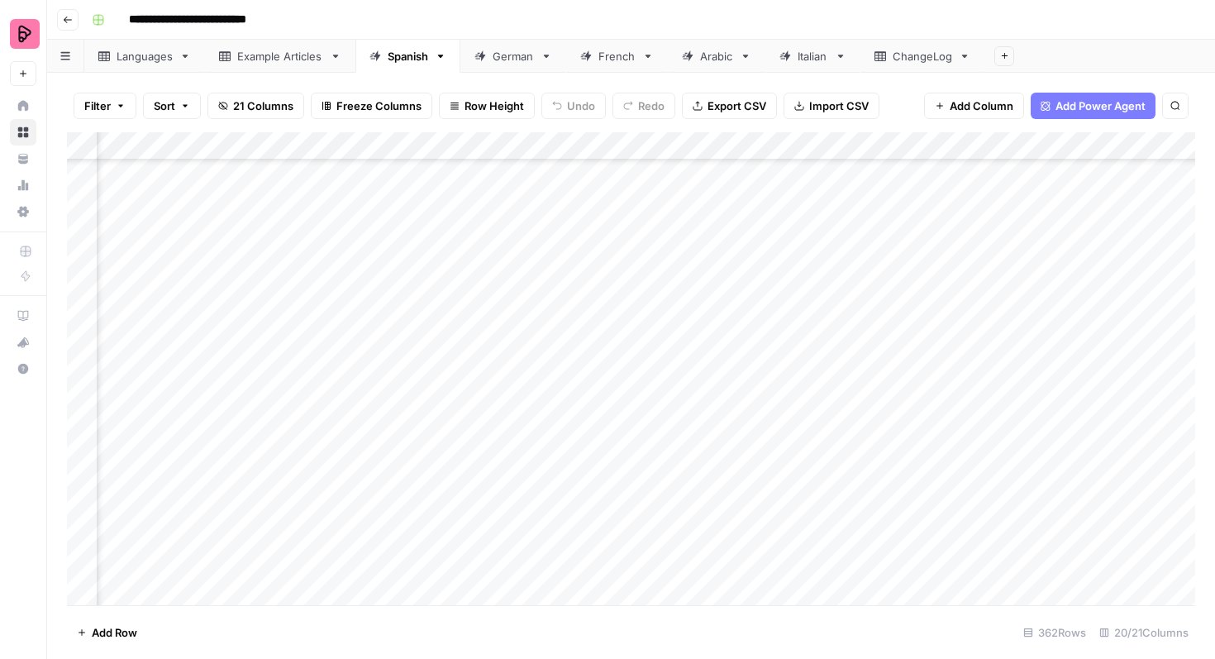
click at [788, 377] on div "Add Column" at bounding box center [631, 368] width 1128 height 473
click at [788, 377] on textarea "**********" at bounding box center [888, 374] width 287 height 23
click at [763, 398] on div "Add Column" at bounding box center [631, 368] width 1128 height 473
click at [765, 374] on div "Add Column" at bounding box center [631, 368] width 1128 height 473
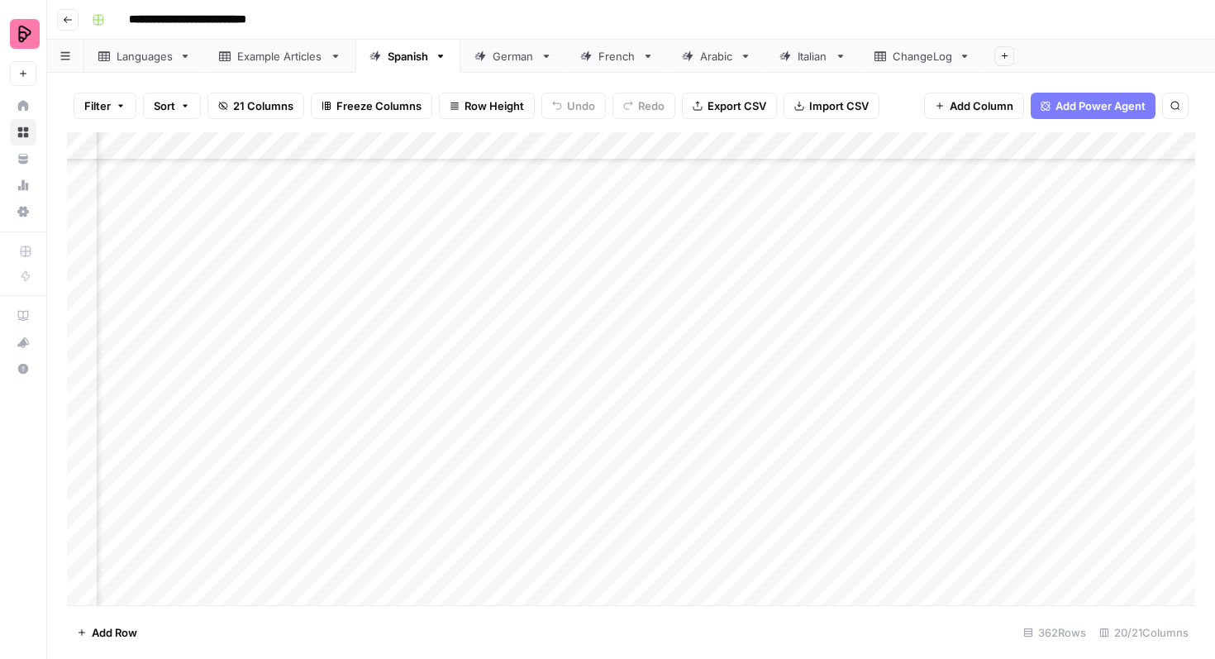
click at [958, 49] on link "ChangeLog" at bounding box center [922, 56] width 124 height 33
click at [394, 52] on div "Spanish" at bounding box center [408, 56] width 40 height 17
click at [900, 422] on div "Add Column" at bounding box center [631, 368] width 1128 height 473
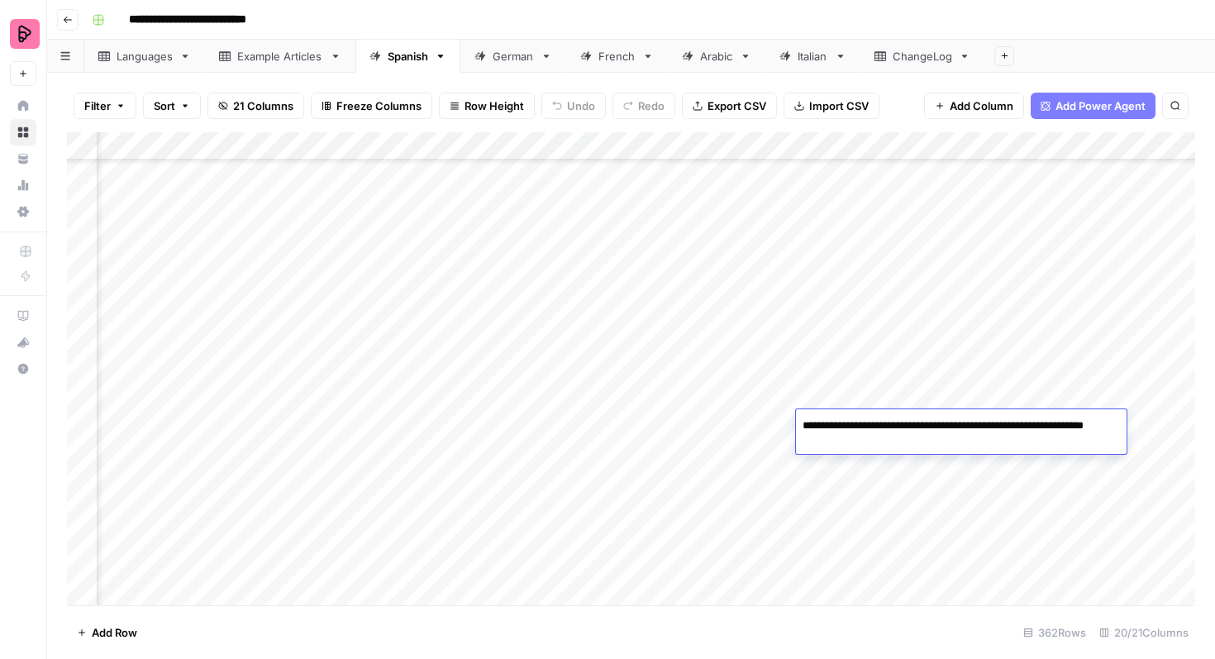
click at [900, 422] on textarea "**********" at bounding box center [961, 434] width 331 height 40
click at [846, 397] on div "Add Column" at bounding box center [631, 368] width 1128 height 473
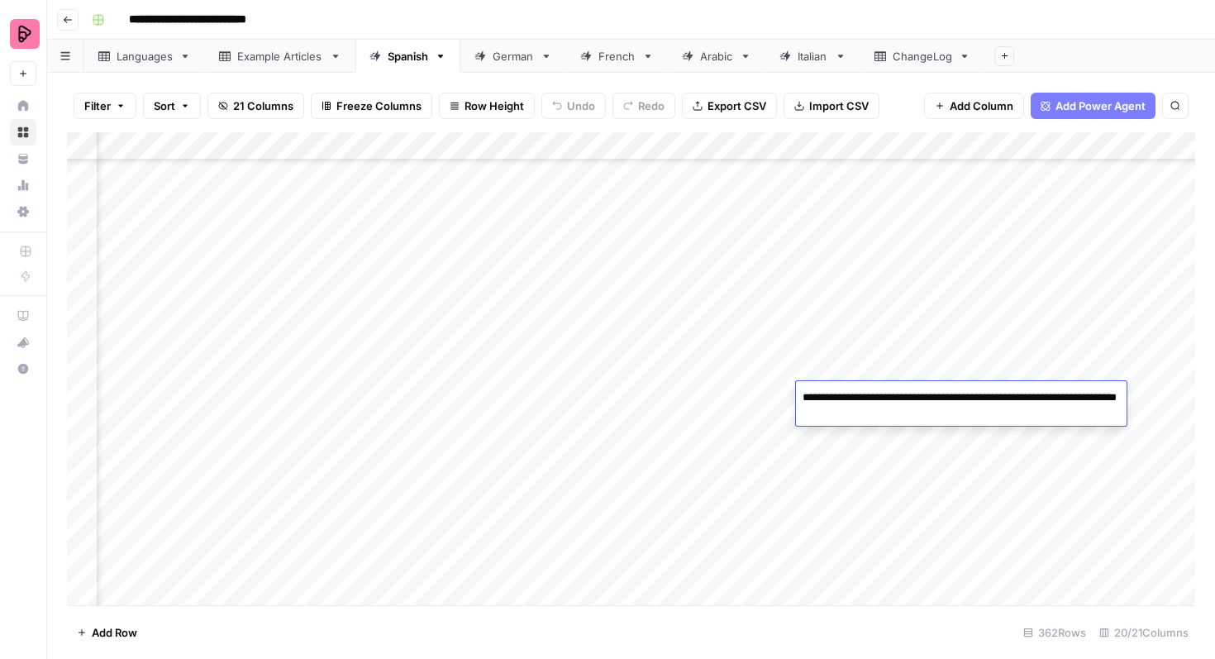
click at [846, 397] on textarea "**********" at bounding box center [961, 406] width 331 height 40
click at [907, 373] on div "Add Column" at bounding box center [631, 368] width 1128 height 473
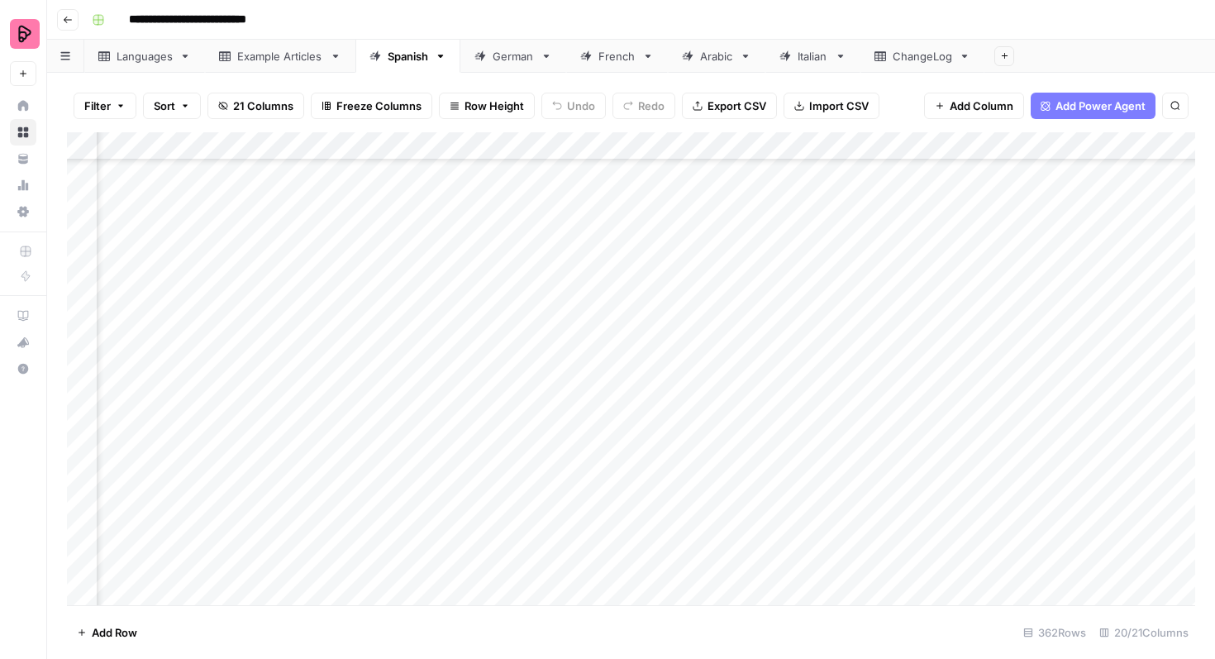
click at [918, 398] on div "Add Column" at bounding box center [631, 368] width 1128 height 473
click at [891, 398] on div "Add Column" at bounding box center [631, 368] width 1128 height 473
click at [952, 393] on div "Add Column" at bounding box center [631, 368] width 1128 height 473
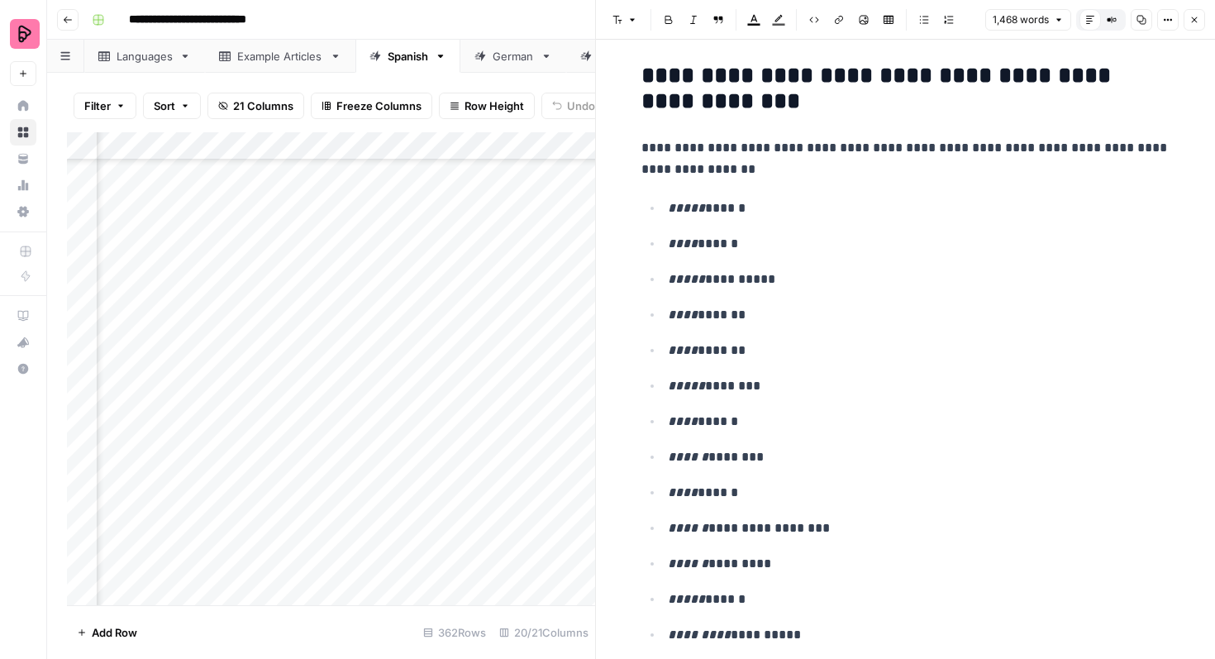
scroll to position [3522, 0]
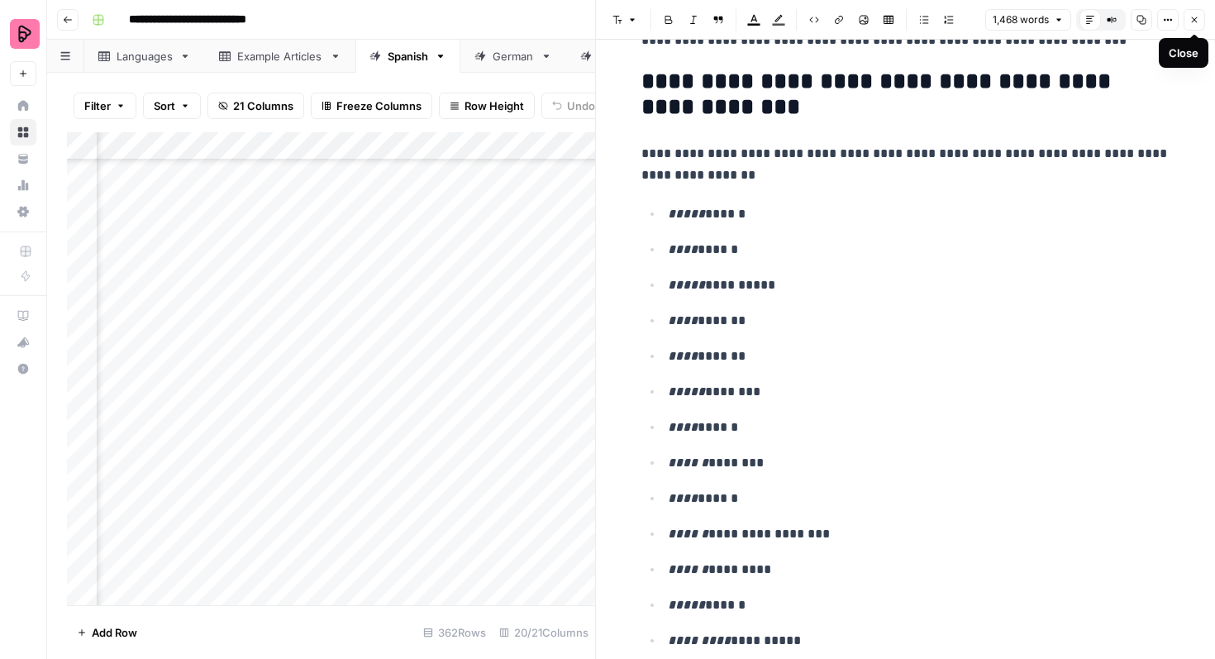
click at [1198, 23] on icon "button" at bounding box center [1194, 20] width 10 height 10
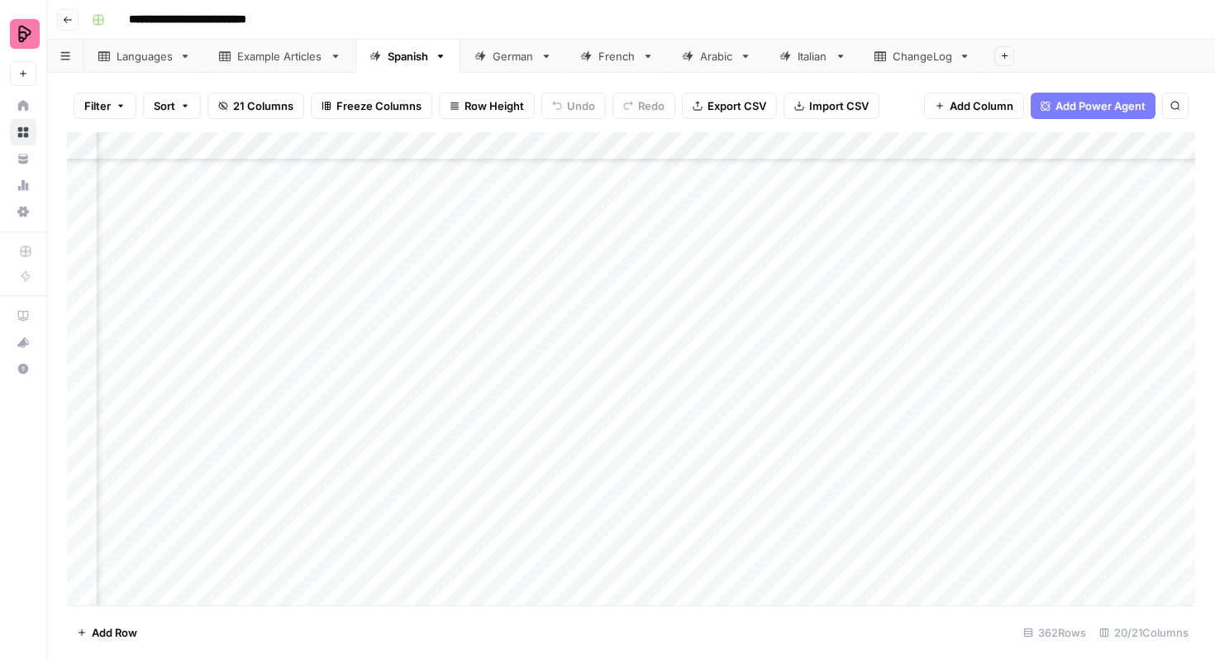
scroll to position [8877, 952]
